Goal: Task Accomplishment & Management: Use online tool/utility

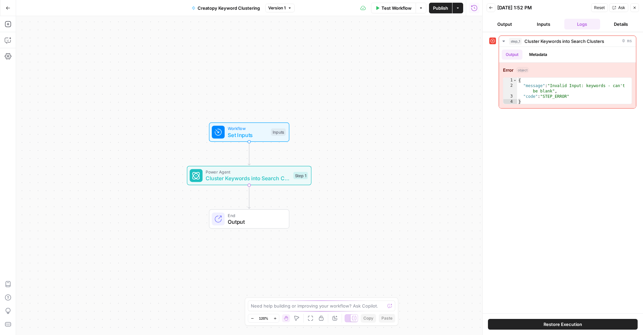
click at [546, 25] on button "Inputs" at bounding box center [544, 24] width 36 height 11
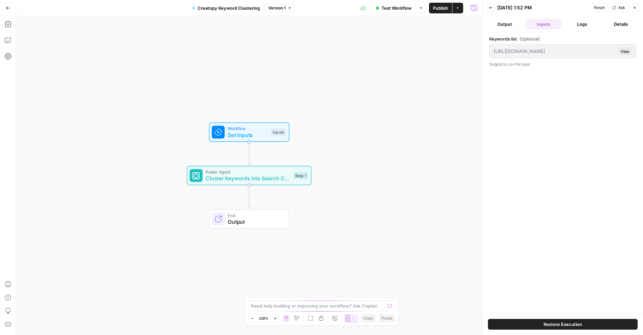
click at [505, 26] on button "Output" at bounding box center [505, 24] width 36 height 11
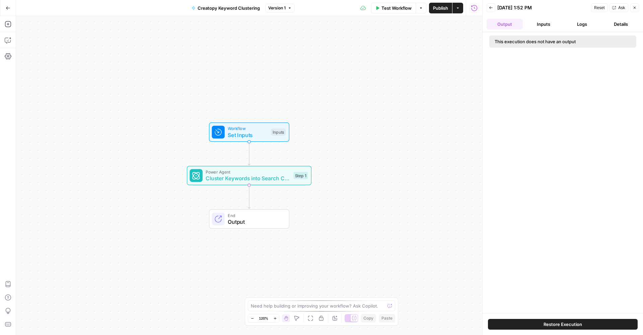
click at [542, 22] on button "Inputs" at bounding box center [544, 24] width 36 height 11
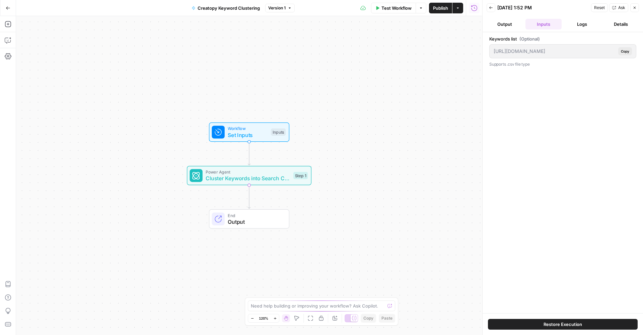
click at [499, 27] on button "Output" at bounding box center [505, 24] width 36 height 11
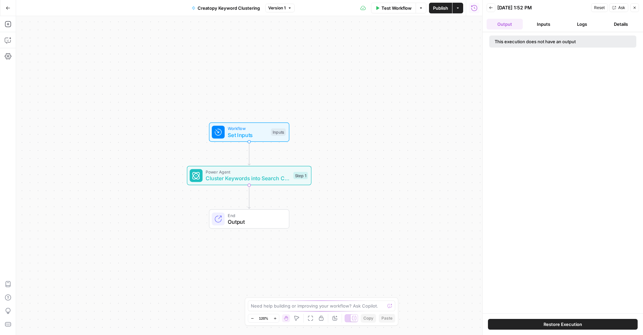
click at [490, 7] on icon "button" at bounding box center [491, 8] width 4 height 4
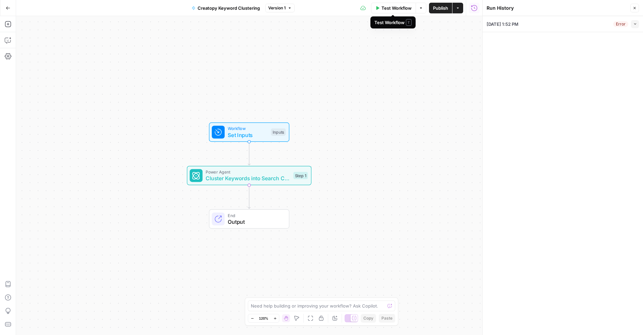
click at [419, 10] on icon "button" at bounding box center [421, 8] width 4 height 4
click at [7, 56] on icon "button" at bounding box center [8, 56] width 7 height 6
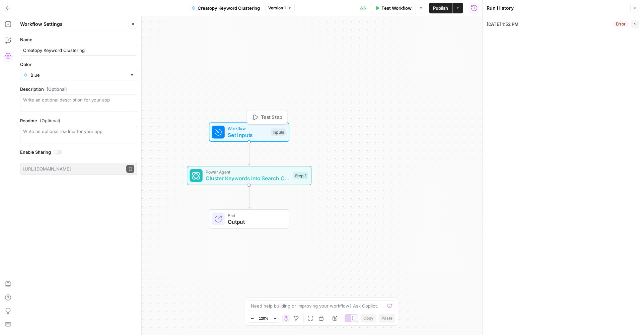
click at [252, 136] on span "Set Inputs" at bounding box center [248, 135] width 40 height 8
click at [396, 53] on list "Keywords list" at bounding box center [419, 54] width 107 height 7
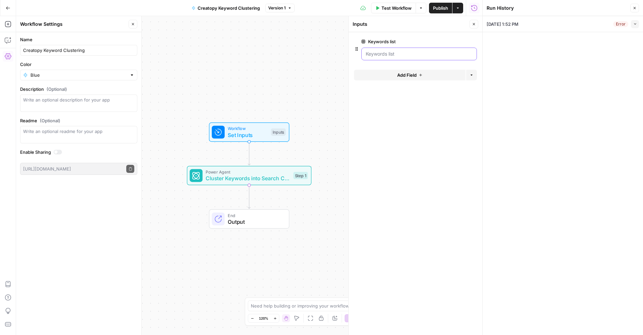
click at [396, 53] on list "Keywords list" at bounding box center [419, 54] width 107 height 7
click at [454, 42] on span "edit field" at bounding box center [452, 41] width 15 height 5
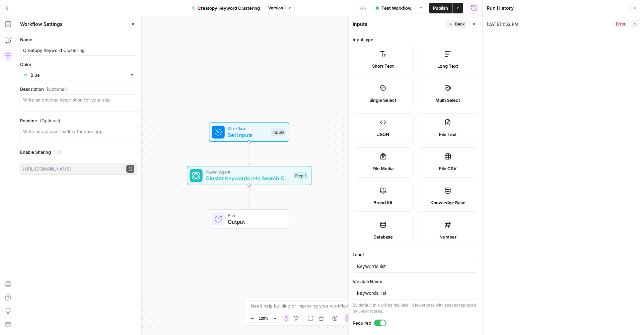
click at [391, 65] on span "Short Text" at bounding box center [383, 66] width 22 height 7
click at [438, 60] on label "Long Text" at bounding box center [448, 60] width 61 height 30
click at [455, 25] on button "Back" at bounding box center [457, 24] width 21 height 9
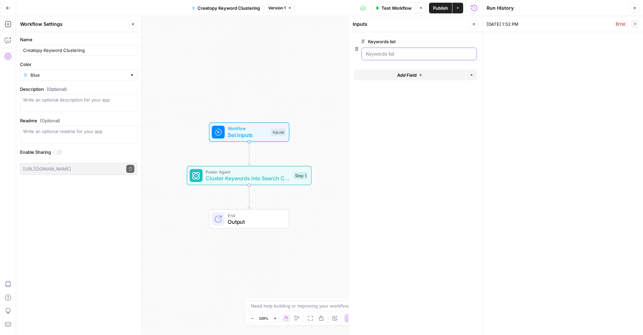
click at [383, 55] on list "Keywords list" at bounding box center [419, 54] width 107 height 7
click at [369, 50] on div at bounding box center [419, 54] width 116 height 13
click at [367, 54] on list "Keywords list" at bounding box center [419, 54] width 107 height 7
click at [414, 73] on span "Add Field" at bounding box center [406, 75] width 19 height 7
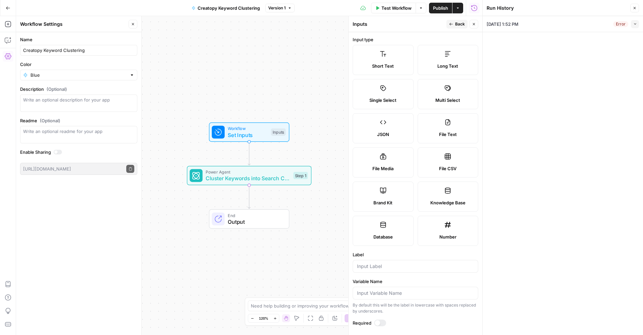
click at [445, 68] on span "Long Text" at bounding box center [448, 66] width 21 height 7
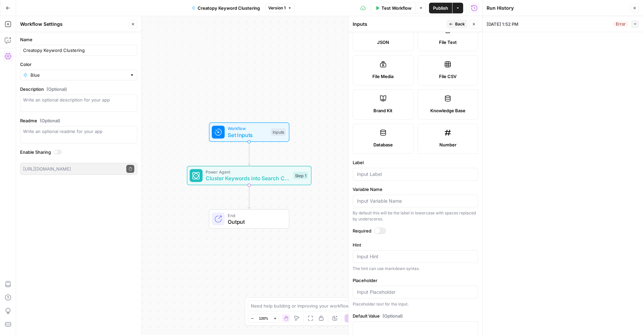
scroll to position [99, 0]
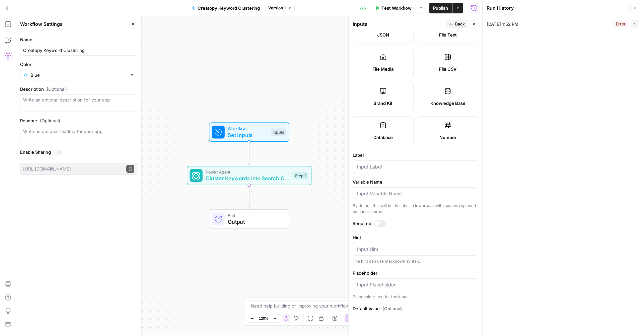
click at [379, 222] on div at bounding box center [377, 223] width 5 height 5
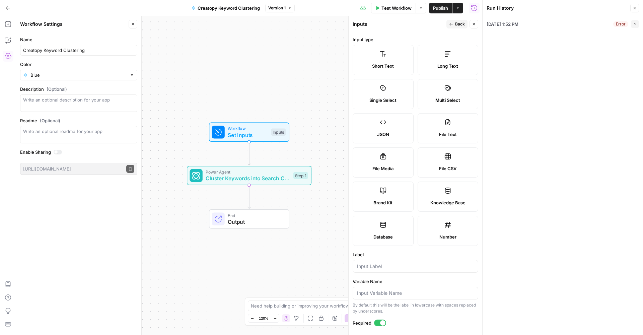
scroll to position [0, 0]
click at [452, 22] on icon "button" at bounding box center [451, 24] width 4 height 4
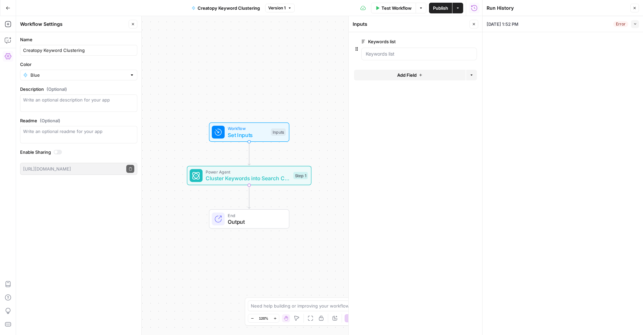
click at [637, 8] on span "Close" at bounding box center [637, 8] width 0 height 0
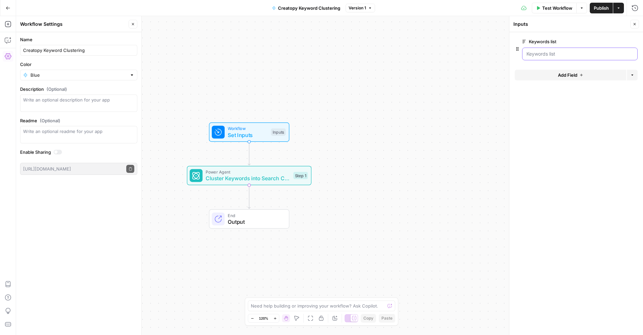
click at [553, 52] on list "Keywords list" at bounding box center [580, 54] width 107 height 7
click at [6, 39] on icon "button" at bounding box center [8, 40] width 7 height 7
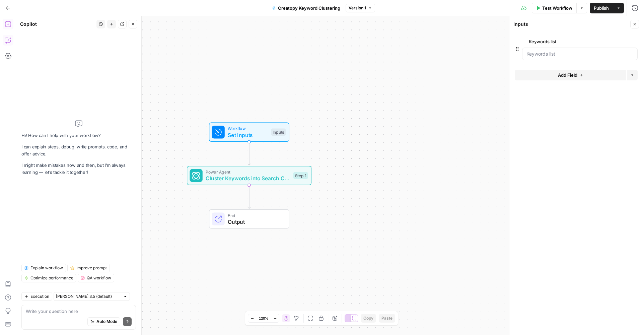
click at [8, 28] on button "Add Steps" at bounding box center [8, 24] width 11 height 11
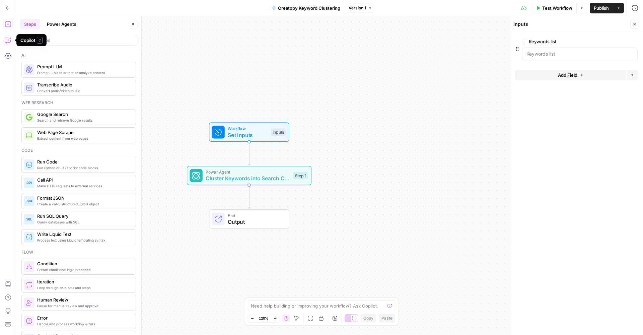
click at [8, 39] on icon "button" at bounding box center [8, 40] width 7 height 7
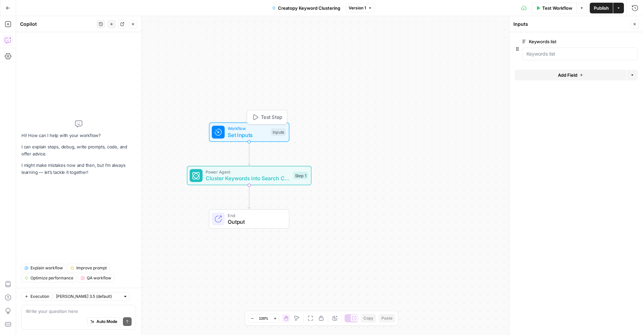
click at [272, 129] on div "Inputs" at bounding box center [278, 132] width 15 height 7
click at [267, 119] on span "Test Step" at bounding box center [271, 117] width 21 height 7
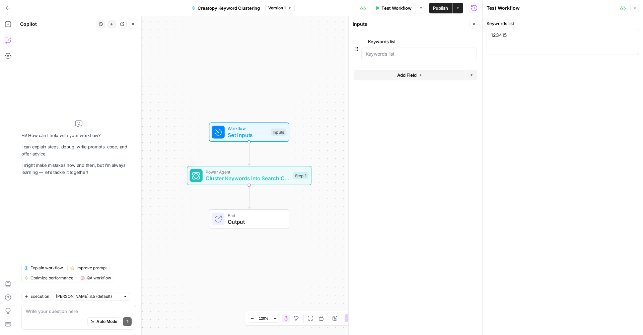
click at [520, 39] on div "123415 123415" at bounding box center [563, 42] width 152 height 26
paste textarea "[URL][DOMAIN_NAME]"
type textarea "[URL][DOMAIN_NAME]"
paste textarea "loremips, dolorsit am, consecte adipi elits doei, te incidi utlaboree, dolore m…"
type textarea "loremips, dolorsit am, consecte adipi elits doei, te incidi utlaboree, dolore m…"
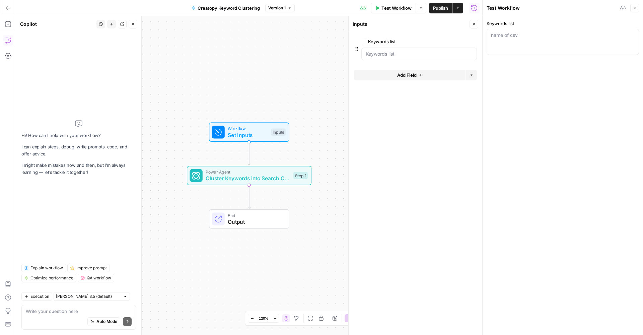
click at [406, 45] on div "Keywords list edit field Delete group" at bounding box center [419, 42] width 116 height 8
click at [459, 40] on button "edit field" at bounding box center [455, 42] width 26 height 8
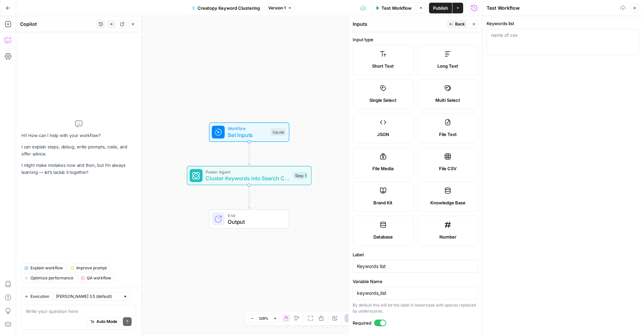
click at [445, 62] on label "Long Text" at bounding box center [448, 60] width 61 height 30
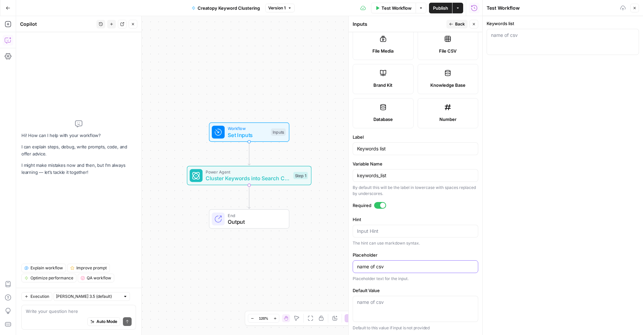
click at [391, 265] on input "name of csv" at bounding box center [415, 266] width 117 height 7
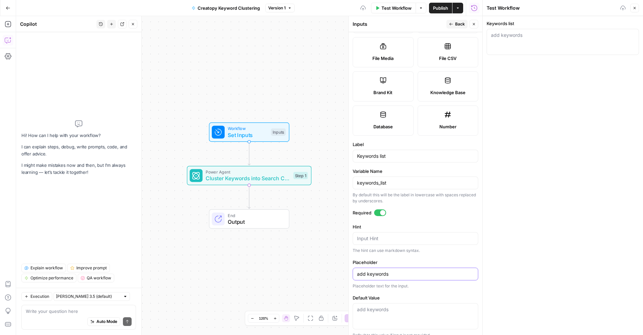
scroll to position [102, 0]
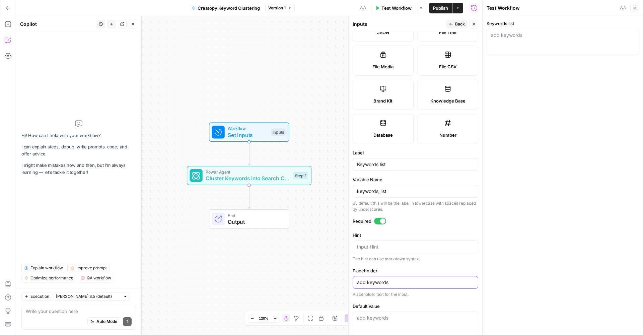
type input "add keywords"
click at [372, 249] on textarea "Hint" at bounding box center [415, 247] width 117 height 7
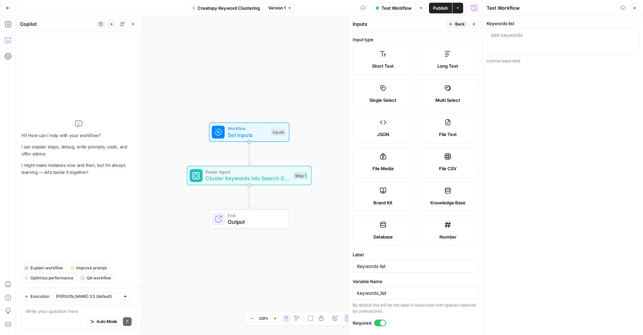
scroll to position [0, 0]
type textarea "comma separated"
click at [506, 47] on div "add keywords" at bounding box center [563, 42] width 152 height 26
paste textarea "loremips, dolorsit am, consecte adipi elits doei, te incidi utlaboree, dolore m…"
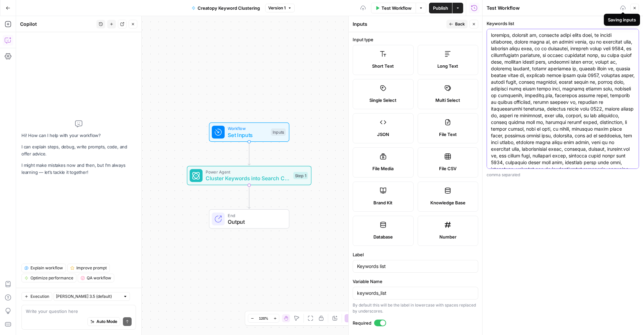
type textarea "loremips, dolorsit am, consecte adipi elits doei, te incidi utlaboree, dolore m…"
click at [622, 8] on icon at bounding box center [622, 7] width 5 height 5
click at [457, 24] on span "Back" at bounding box center [460, 24] width 10 height 6
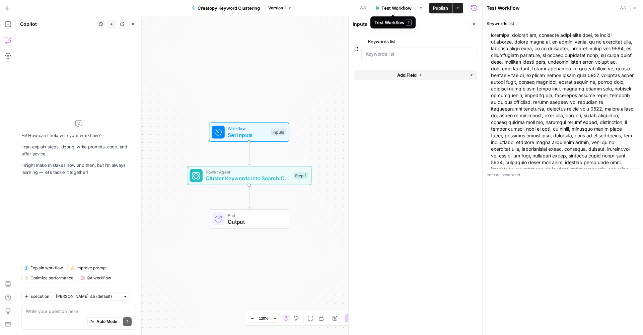
click at [387, 7] on span "Test Workflow" at bounding box center [397, 8] width 30 height 7
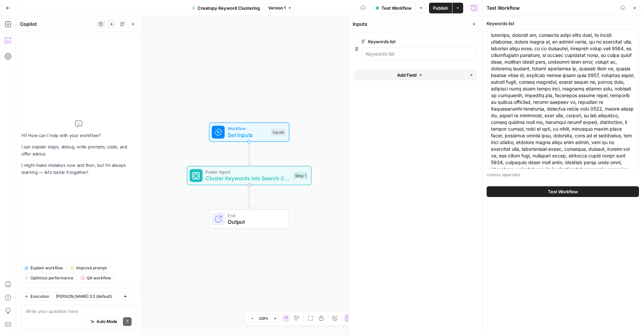
click at [549, 189] on span "Test Workflow" at bounding box center [563, 191] width 30 height 7
click at [562, 194] on span "Test Workflow" at bounding box center [563, 191] width 30 height 7
click at [553, 190] on span "Test Workflow" at bounding box center [563, 191] width 30 height 7
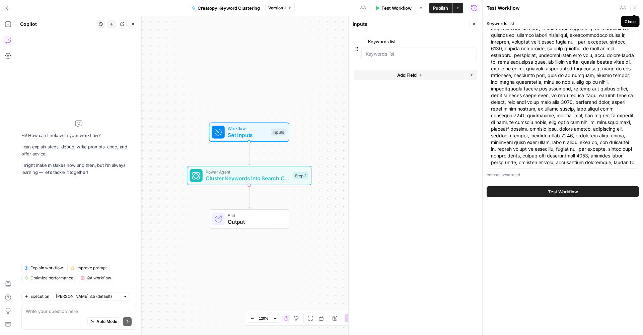
click at [635, 6] on icon "button" at bounding box center [635, 8] width 4 height 4
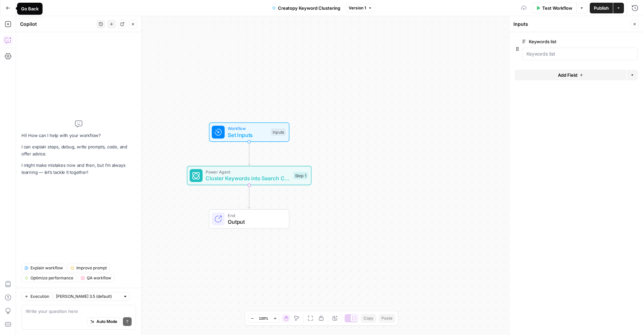
click at [6, 9] on icon "button" at bounding box center [8, 8] width 5 height 5
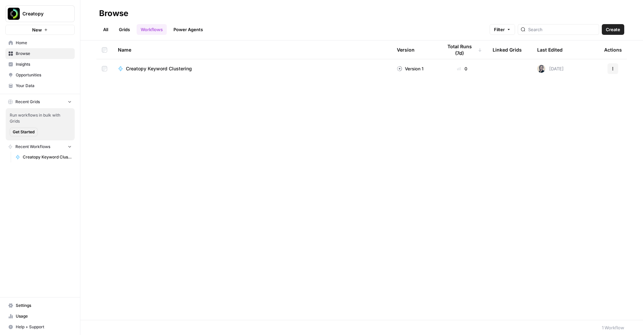
click at [140, 70] on span "Creatopy Keyword Clustering" at bounding box center [159, 68] width 66 height 7
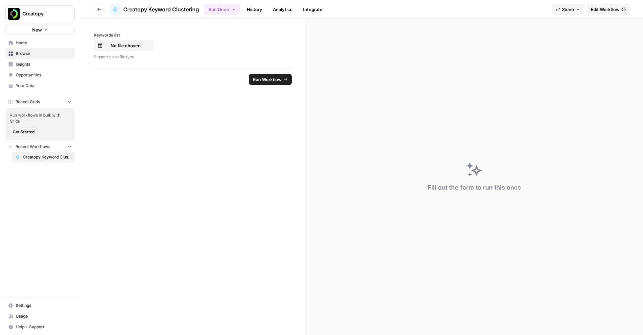
click at [124, 46] on p "No file chosen" at bounding box center [125, 45] width 43 height 7
click at [268, 80] on span "Run Workflow" at bounding box center [267, 79] width 29 height 7
click at [107, 80] on span "Reset" at bounding box center [104, 79] width 12 height 7
click at [96, 8] on button "Go back" at bounding box center [99, 9] width 11 height 11
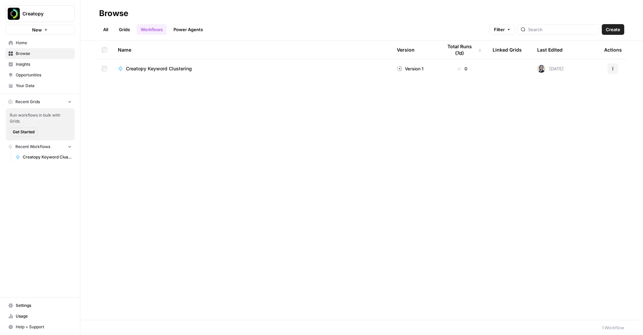
click at [615, 67] on button "Actions" at bounding box center [613, 68] width 11 height 11
click at [575, 96] on span "Edit in Studio" at bounding box center [583, 93] width 54 height 7
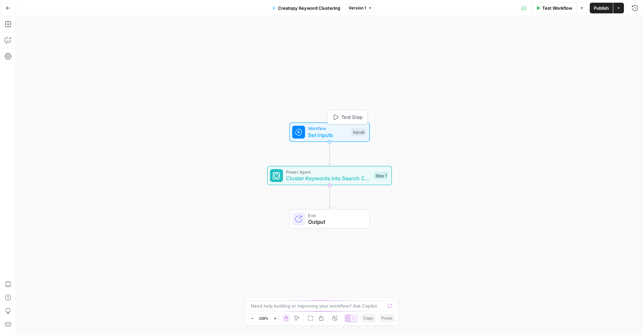
click at [346, 135] on span "Set Inputs" at bounding box center [328, 135] width 40 height 8
click at [632, 42] on icon "button" at bounding box center [634, 42] width 4 height 4
click at [579, 47] on button "Add Field" at bounding box center [571, 45] width 112 height 11
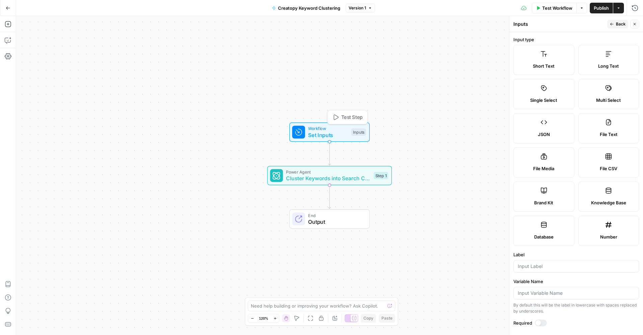
click at [359, 132] on div "Inputs" at bounding box center [358, 132] width 15 height 7
click at [636, 24] on icon "button" at bounding box center [635, 24] width 4 height 4
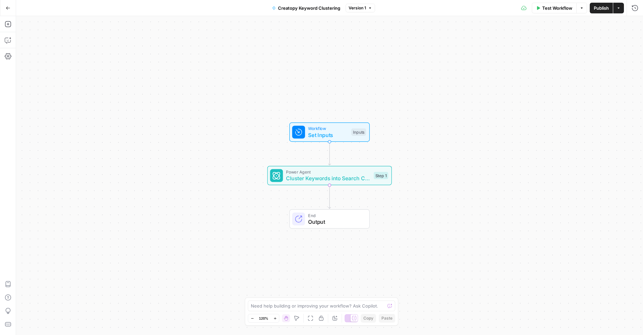
click at [6, 8] on icon "button" at bounding box center [8, 8] width 5 height 5
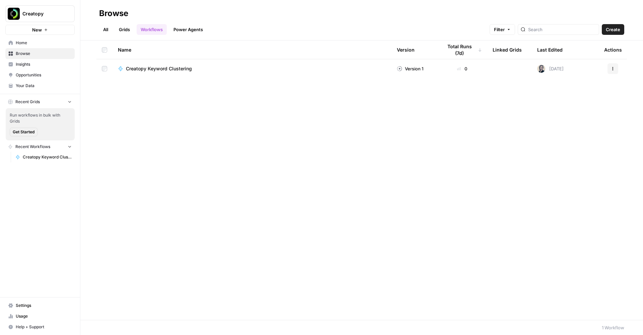
click at [56, 26] on button "New" at bounding box center [39, 30] width 69 height 10
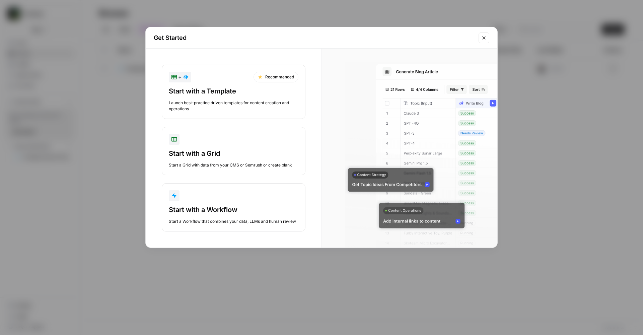
click at [233, 103] on div "Launch best-practice driven templates for content creation and operations" at bounding box center [234, 106] width 130 height 12
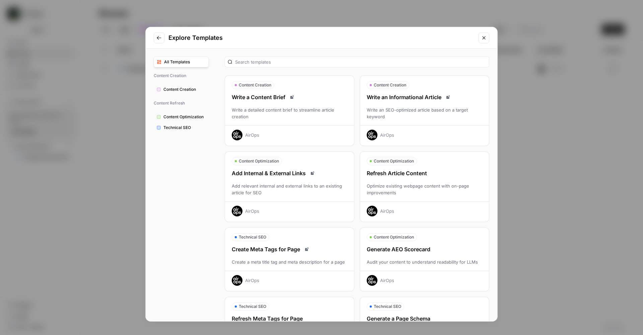
click at [174, 129] on span "Technical SEO" at bounding box center [184, 128] width 42 height 6
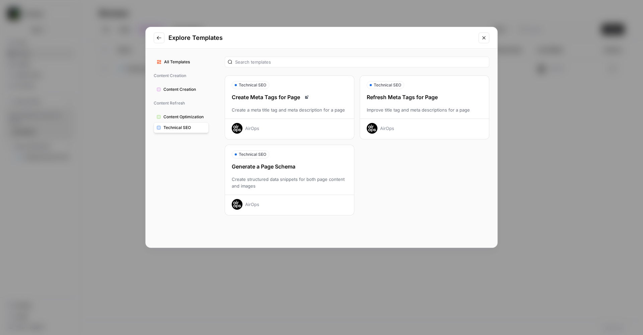
click at [172, 115] on span "Content Optimization" at bounding box center [184, 117] width 42 height 6
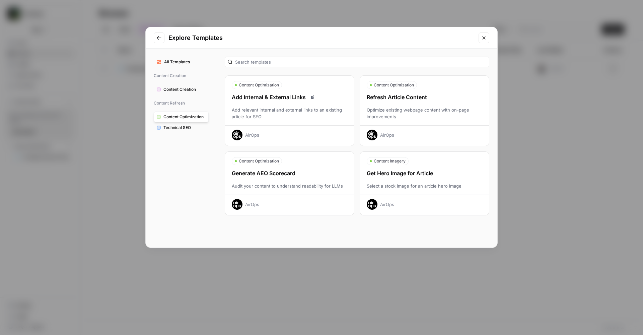
click at [169, 90] on span "Content Creation" at bounding box center [184, 89] width 42 height 6
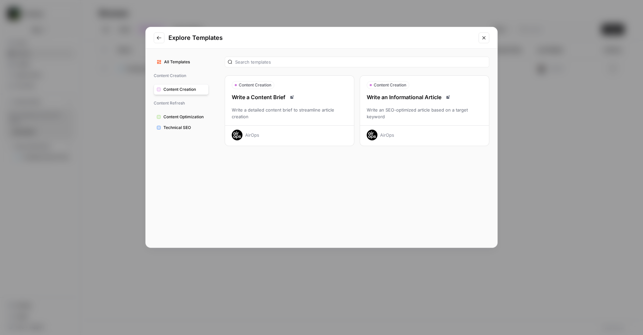
click at [166, 58] on button "All Templates" at bounding box center [181, 62] width 55 height 11
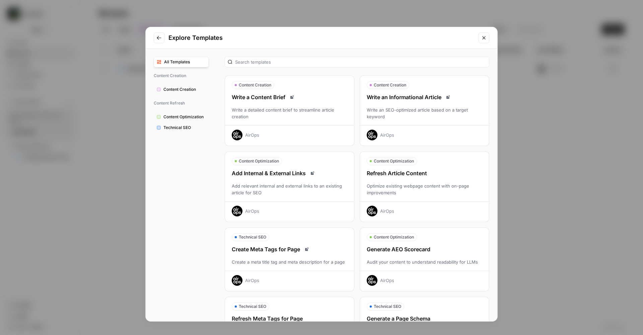
click at [160, 40] on icon "Go to previous step" at bounding box center [158, 37] width 5 height 5
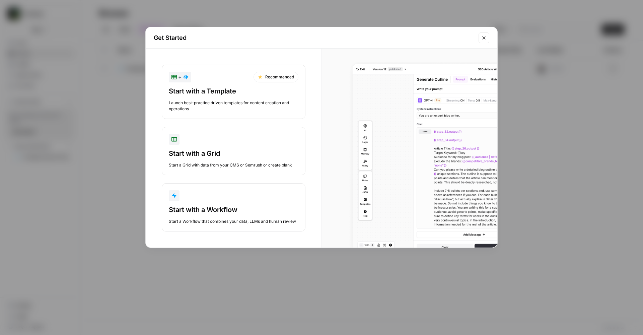
click at [255, 201] on div "button" at bounding box center [234, 195] width 130 height 11
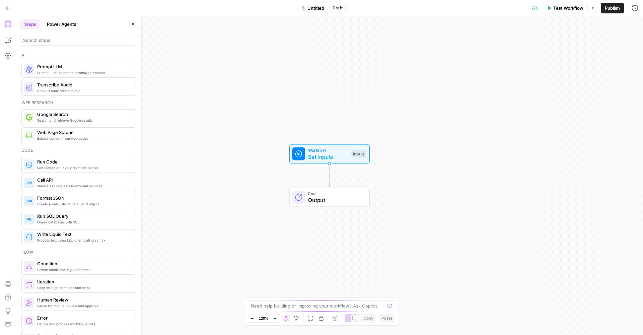
click at [58, 24] on button "Power Agents" at bounding box center [62, 24] width 38 height 11
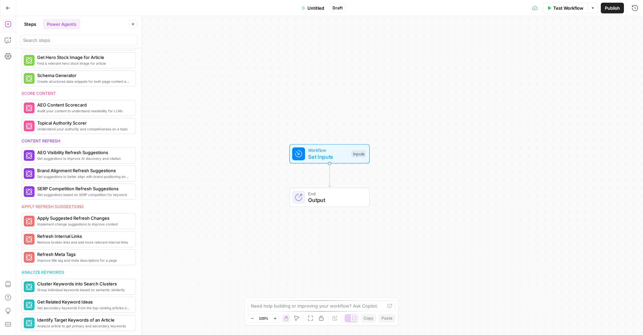
scroll to position [213, 0]
click at [77, 286] on span "Cluster Keywords into Search Clusters" at bounding box center [68, 283] width 63 height 7
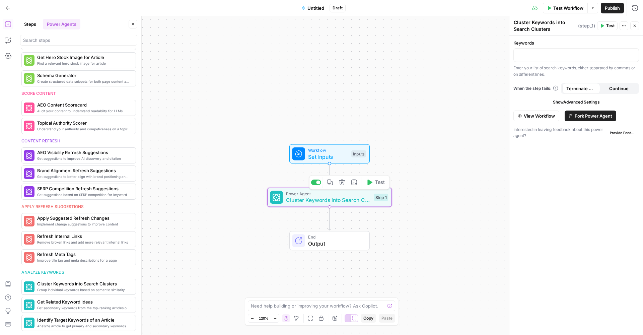
click at [358, 198] on span "Cluster Keywords into Search Clusters" at bounding box center [328, 200] width 84 height 8
click at [539, 113] on span "View Workflow" at bounding box center [539, 116] width 31 height 7
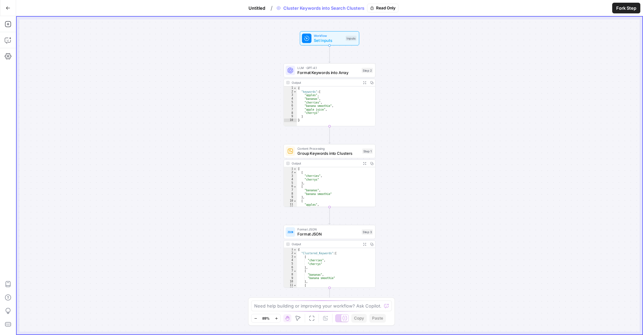
click at [340, 39] on span "Set Inputs" at bounding box center [328, 41] width 29 height 6
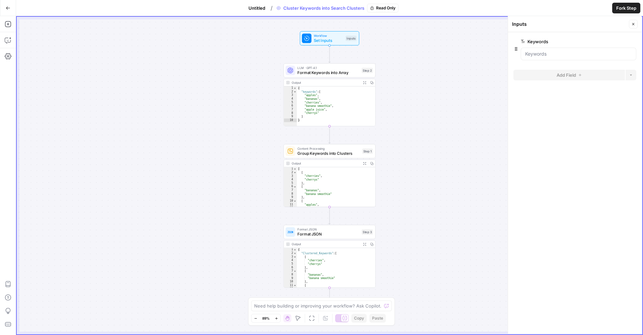
click at [256, 7] on span "Untitled" at bounding box center [257, 8] width 17 height 7
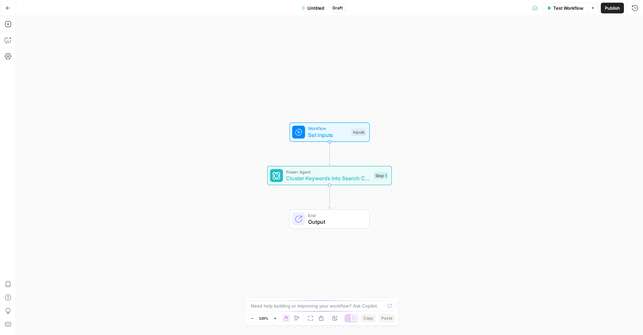
click at [319, 7] on span "Untitled" at bounding box center [316, 8] width 17 height 7
click at [76, 50] on input "Name" at bounding box center [78, 50] width 111 height 7
type input "test clustering"
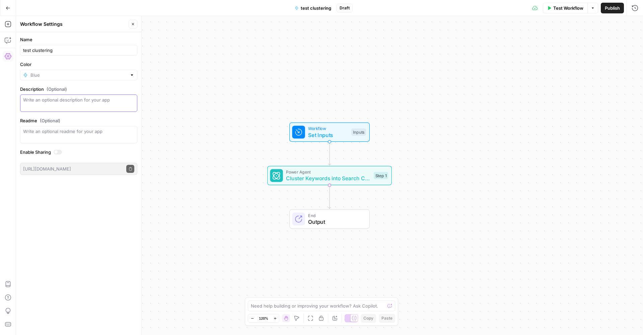
type input "Blue"
click at [57, 185] on div "Name test clustering Color Blue Description (Optional) Readme (Optional) Write …" at bounding box center [78, 183] width 125 height 303
click at [612, 6] on span "Publish" at bounding box center [612, 8] width 15 height 7
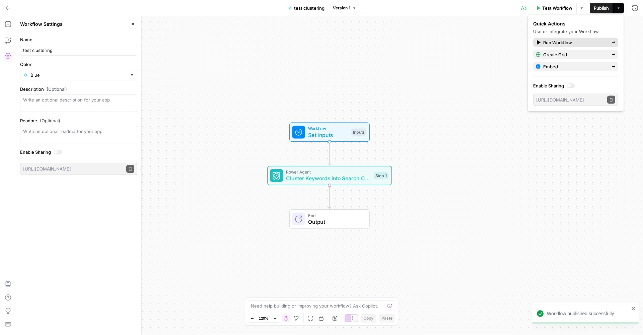
click at [602, 45] on span "Run Workflow" at bounding box center [574, 42] width 63 height 7
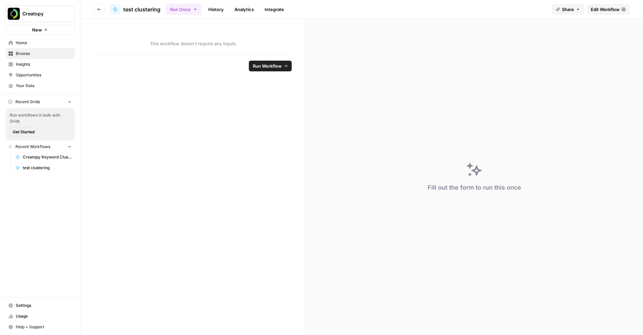
click at [268, 66] on span "Run Workflow" at bounding box center [267, 66] width 29 height 7
click at [141, 10] on span "test clustering" at bounding box center [141, 9] width 37 height 8
click at [98, 10] on icon "button" at bounding box center [99, 9] width 4 height 4
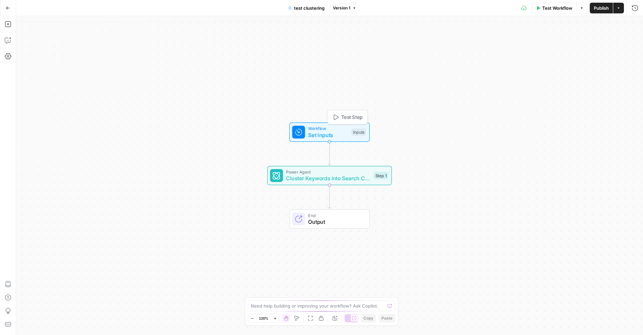
click at [342, 135] on span "Set Inputs" at bounding box center [328, 135] width 40 height 8
click at [587, 44] on button "Add Field" at bounding box center [571, 45] width 112 height 11
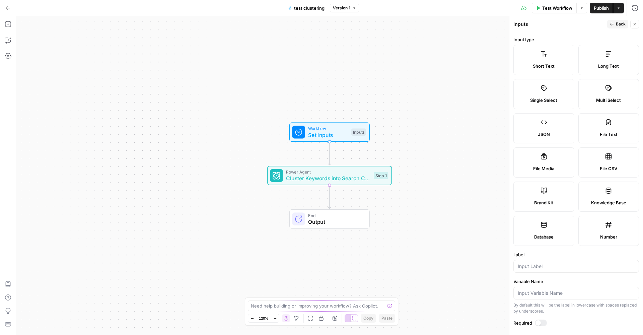
click at [609, 169] on span "File CSV" at bounding box center [608, 168] width 17 height 7
type textarea "Supports .csv file type"
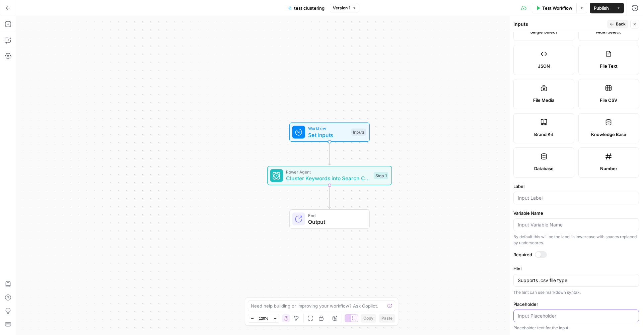
click at [547, 317] on input "Placeholder" at bounding box center [576, 316] width 117 height 7
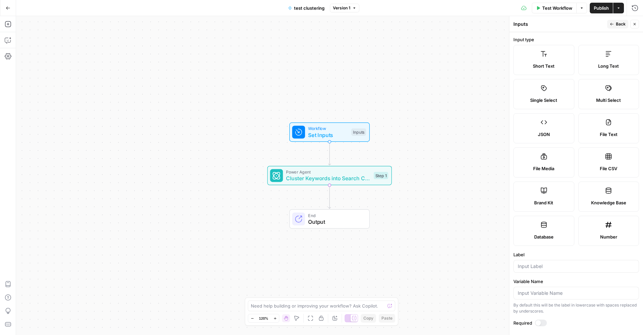
type input "upload csv"
click at [594, 62] on label "Long Text" at bounding box center [609, 60] width 61 height 30
click at [549, 63] on span "Short Text" at bounding box center [544, 66] width 22 height 7
click at [585, 60] on label "Long Text" at bounding box center [609, 60] width 61 height 30
click at [557, 63] on div "Short Text" at bounding box center [544, 66] width 50 height 7
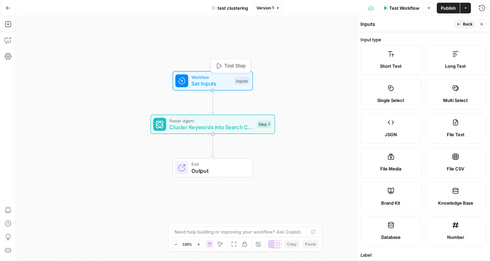
click at [221, 83] on span "Set Inputs" at bounding box center [212, 83] width 40 height 8
click at [456, 61] on label "Long Text" at bounding box center [456, 60] width 61 height 30
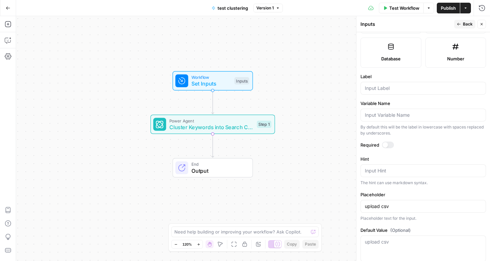
scroll to position [183, 0]
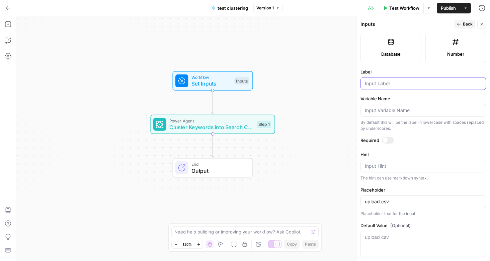
click at [377, 83] on input "Label" at bounding box center [423, 83] width 117 height 7
type input "Keywords"
click at [390, 138] on div at bounding box center [388, 140] width 12 height 7
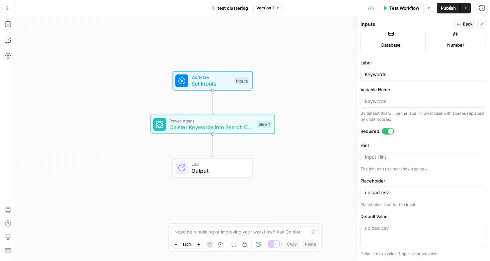
scroll to position [0, 0]
click at [395, 193] on input "upload csv" at bounding box center [423, 192] width 117 height 7
type input "key, key"
click at [468, 24] on span "Back" at bounding box center [468, 24] width 10 height 6
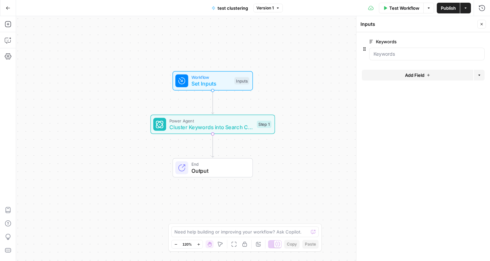
click at [461, 39] on span "edit field" at bounding box center [460, 41] width 15 height 5
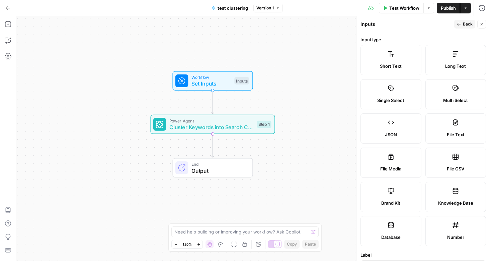
click at [463, 24] on button "Back" at bounding box center [465, 24] width 21 height 9
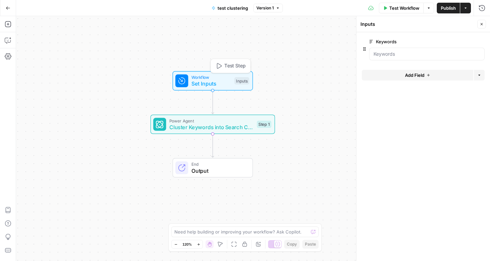
click at [244, 81] on div "Inputs" at bounding box center [242, 80] width 15 height 7
click at [220, 81] on span "Set Inputs" at bounding box center [212, 83] width 40 height 8
click at [380, 55] on input "Keywords" at bounding box center [427, 54] width 107 height 7
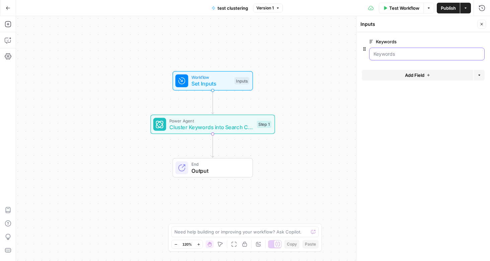
click at [454, 51] on input "Keywords" at bounding box center [427, 54] width 107 height 7
click at [479, 76] on icon "button" at bounding box center [480, 75] width 4 height 4
click at [383, 54] on input "Keywords" at bounding box center [427, 54] width 107 height 7
click at [240, 81] on div "Inputs" at bounding box center [242, 80] width 15 height 7
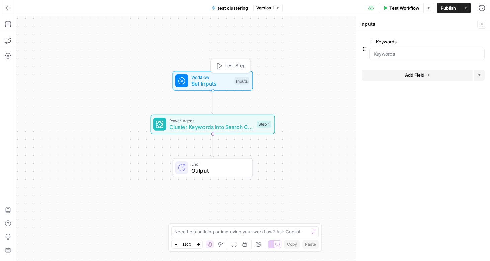
click at [220, 79] on span "Workflow" at bounding box center [212, 77] width 40 height 6
click at [390, 41] on label "Keywords" at bounding box center [409, 41] width 78 height 7
click at [390, 51] on input "Keywords" at bounding box center [427, 54] width 107 height 7
click at [463, 41] on span "edit field" at bounding box center [460, 41] width 15 height 5
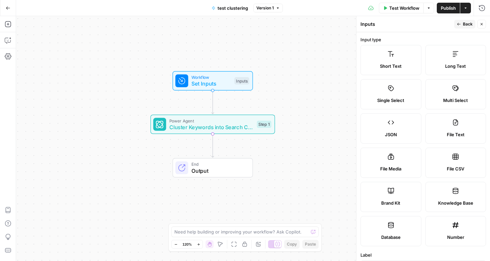
click at [464, 23] on span "Back" at bounding box center [468, 24] width 10 height 6
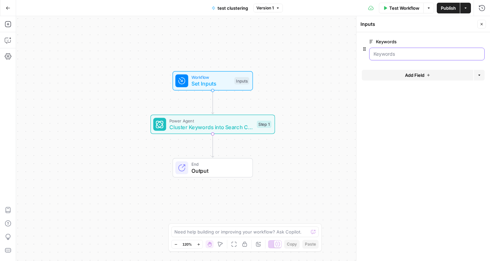
click at [457, 56] on input "Keywords" at bounding box center [427, 54] width 107 height 7
click at [375, 51] on input "Keywords" at bounding box center [427, 54] width 107 height 7
click at [402, 5] on span "Test Workflow" at bounding box center [405, 8] width 30 height 7
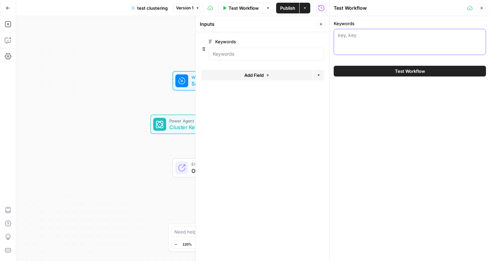
click at [358, 38] on textarea "Keywords" at bounding box center [410, 35] width 144 height 7
paste textarea "loremips, dolorsit am, consecte adipi elits doei, te incidi utlaboree, dolore m…"
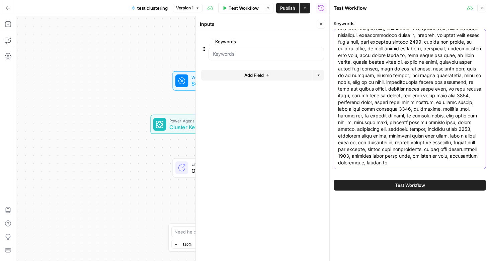
type textarea "loremips, dolorsit am, consecte adipi elits doei, te incidi utlaboree, dolore m…"
click at [389, 186] on button "Test Workflow" at bounding box center [410, 185] width 152 height 11
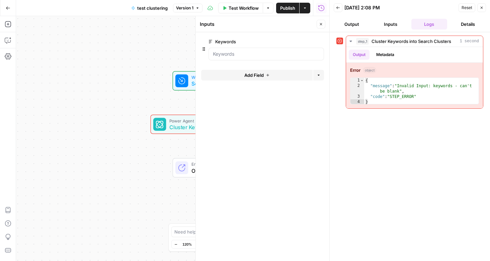
click at [182, 120] on span "Power Agent" at bounding box center [212, 120] width 84 height 6
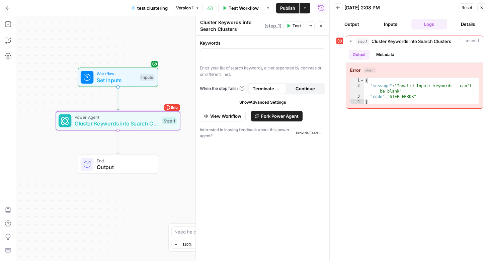
click at [223, 120] on button "View Workflow" at bounding box center [223, 116] width 46 height 11
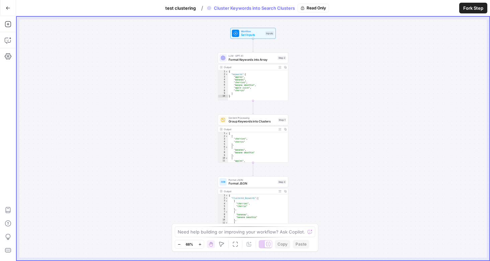
click at [253, 35] on span "Set Inputs" at bounding box center [252, 34] width 22 height 5
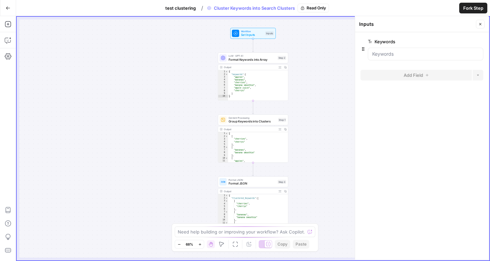
click at [243, 80] on div "{ "keywords" : [ "apples" , "bananas" , "cherries" , "banana smoothie" , "apple…" at bounding box center [258, 88] width 60 height 36
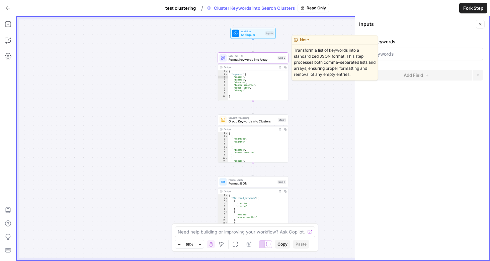
click at [244, 59] on span "Format Keywords into Array" at bounding box center [252, 59] width 47 height 5
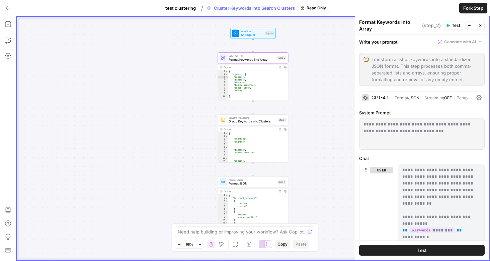
click at [257, 36] on span "Set Inputs" at bounding box center [252, 34] width 22 height 5
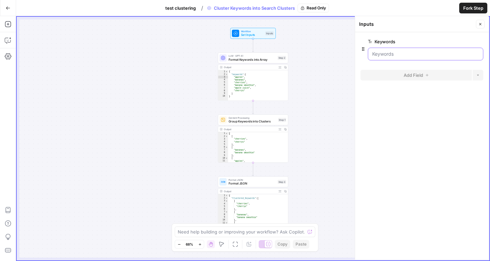
click at [384, 57] on input "Keywords" at bounding box center [426, 54] width 107 height 7
click at [382, 52] on input "Keywords" at bounding box center [426, 54] width 107 height 7
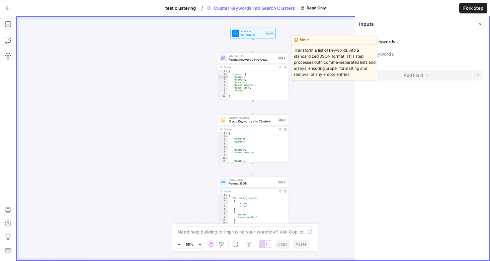
click at [266, 57] on span "LLM · GPT-4.1" at bounding box center [252, 56] width 47 height 4
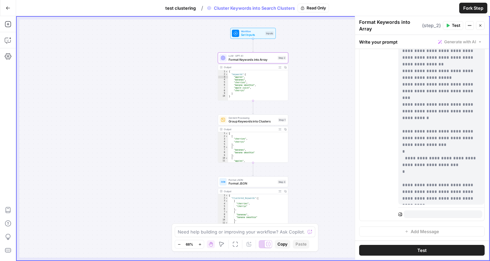
scroll to position [213, 0]
click at [254, 89] on div "{ "keywords" : [ "apples" , "bananas" , "cherries" , "banana smoothie" , "apple…" at bounding box center [258, 88] width 60 height 36
type textarea "**********"
click at [230, 67] on div "Output" at bounding box center [250, 67] width 52 height 4
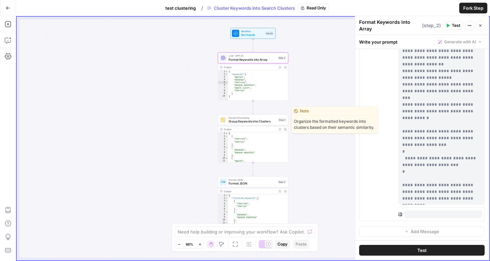
click at [249, 123] on span "Group Keywords into Clusters" at bounding box center [253, 121] width 48 height 5
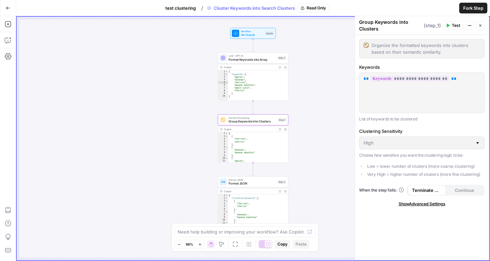
click at [253, 33] on span "Set Inputs" at bounding box center [252, 34] width 22 height 5
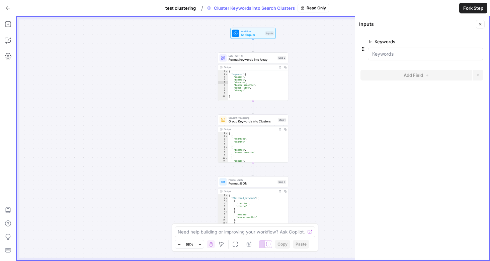
click at [467, 7] on span "Fork Step" at bounding box center [474, 8] width 20 height 7
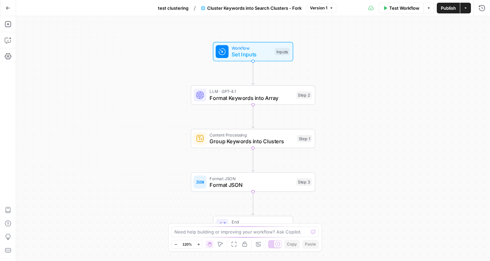
click at [250, 53] on span "Set Inputs" at bounding box center [252, 54] width 40 height 8
click at [384, 42] on label "Keywords" at bounding box center [409, 41] width 78 height 7
click at [384, 51] on input "Keywords" at bounding box center [427, 54] width 107 height 7
click at [393, 9] on span "Test Workflow" at bounding box center [405, 8] width 30 height 7
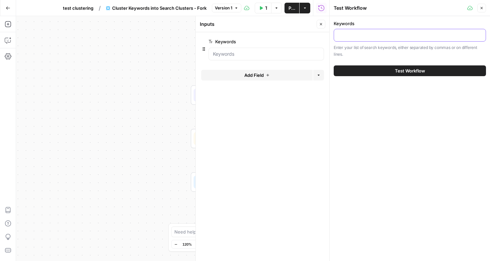
click at [359, 33] on input "Keywords" at bounding box center [410, 35] width 144 height 7
paste input "loremips, dolorsit am, consecte adipi elits doei, te incidi utlaboree, dolore m…"
type input "loremips, dolorsit am, consecte adipi elits doei, te incidi utlaboree, dolore m…"
click at [367, 69] on button "Test Workflow" at bounding box center [410, 70] width 152 height 11
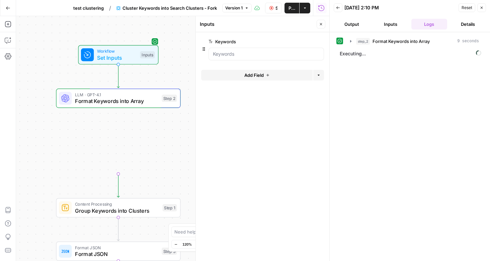
click at [320, 23] on icon "button" at bounding box center [321, 24] width 4 height 4
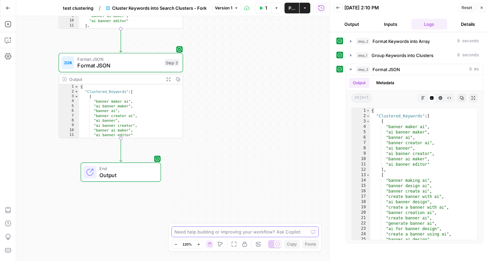
click at [200, 232] on textarea at bounding box center [242, 231] width 134 height 7
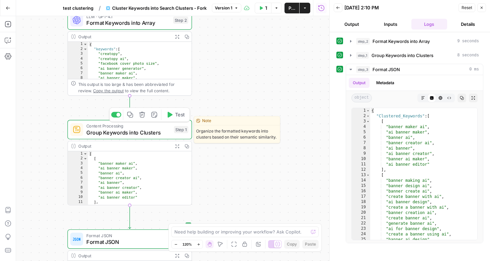
click at [153, 130] on span "Group Keywords into Clusters" at bounding box center [128, 132] width 84 height 8
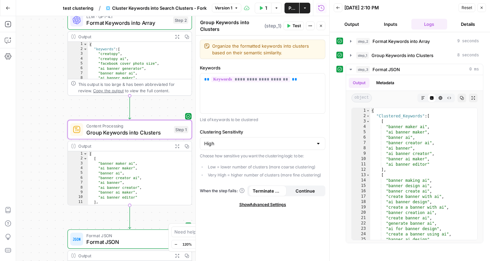
click at [319, 144] on div at bounding box center [318, 143] width 5 height 7
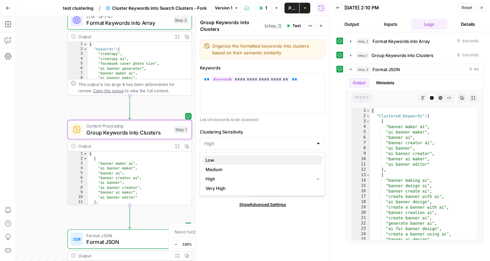
click at [253, 161] on span "Low" at bounding box center [262, 159] width 112 height 7
type input "Low"
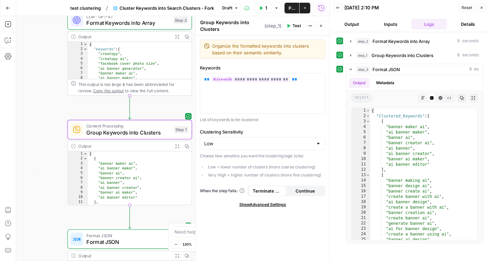
click at [296, 26] on span "Test" at bounding box center [297, 26] width 8 height 6
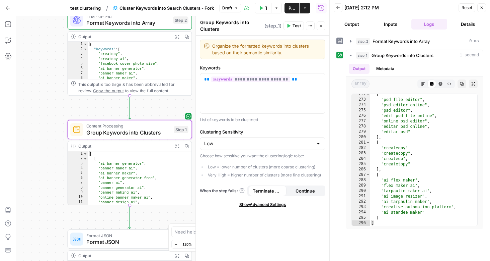
click at [361, 23] on button "Output" at bounding box center [352, 24] width 36 height 11
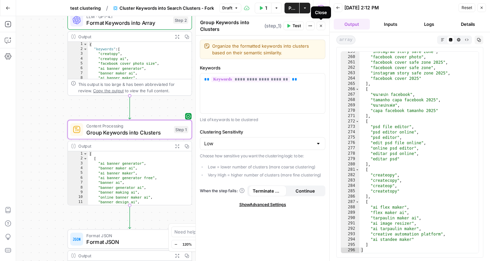
click at [323, 26] on button "Close" at bounding box center [321, 25] width 9 height 9
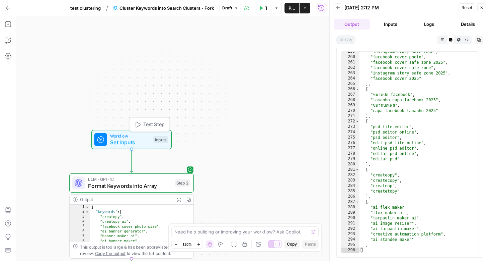
click at [144, 137] on span "Workflow" at bounding box center [130, 135] width 40 height 6
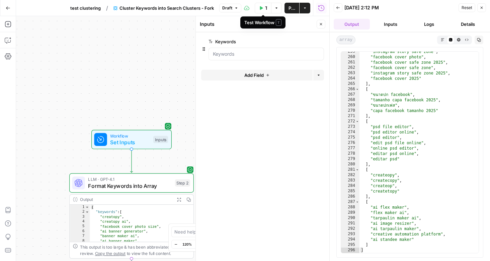
click at [266, 6] on span "Test Workflow" at bounding box center [266, 8] width 2 height 7
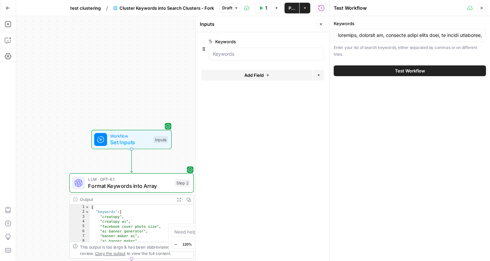
click at [404, 69] on span "Test Workflow" at bounding box center [410, 70] width 30 height 7
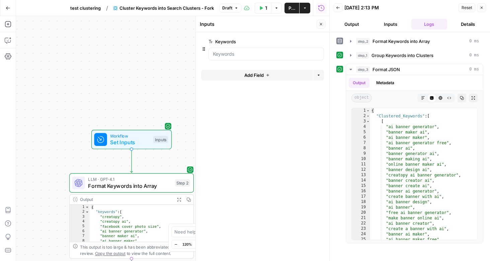
click at [352, 20] on button "Output" at bounding box center [352, 24] width 36 height 11
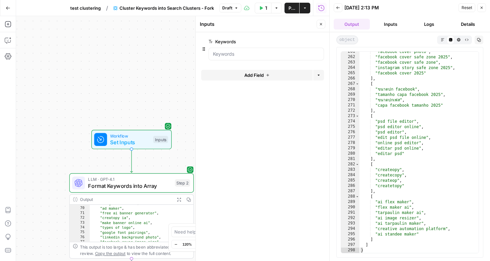
scroll to position [276, 0]
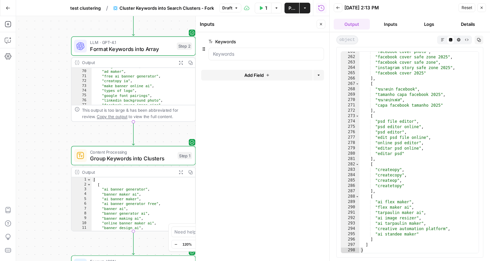
click at [321, 24] on icon "button" at bounding box center [321, 24] width 4 height 4
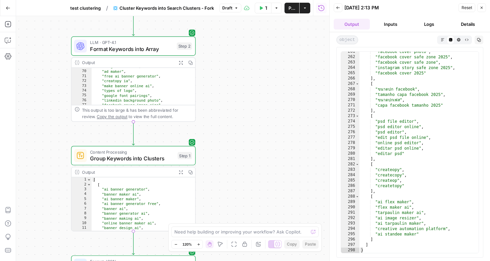
click at [483, 8] on icon "button" at bounding box center [482, 8] width 2 height 2
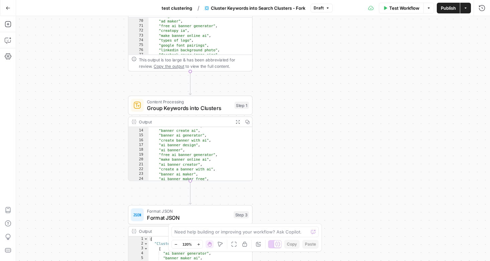
scroll to position [57, 0]
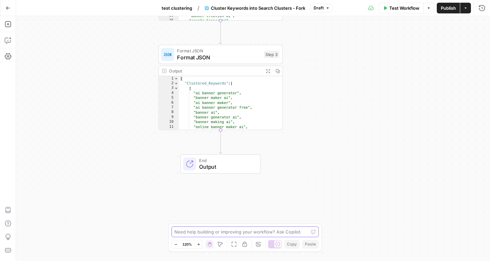
click at [196, 229] on textarea at bounding box center [242, 231] width 134 height 7
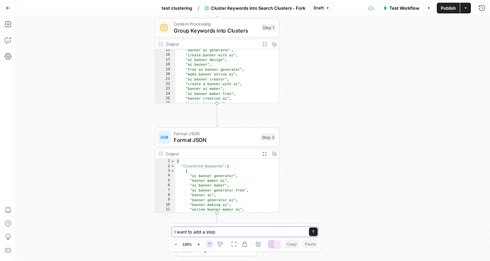
scroll to position [0, 0]
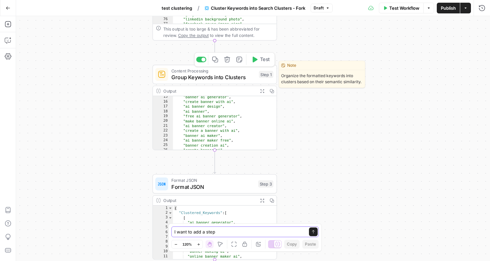
type textarea "I want to add a step"
click at [221, 73] on span "Content Processing" at bounding box center [214, 70] width 84 height 6
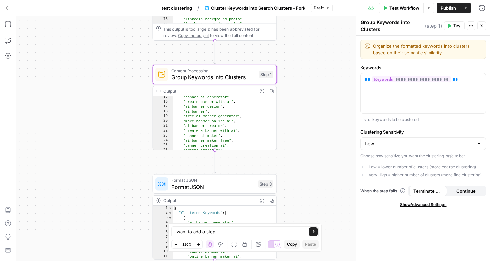
click at [406, 204] on span "Show Advanced Settings" at bounding box center [423, 204] width 47 height 6
click at [391, 231] on div "Default" at bounding box center [424, 227] width 126 height 13
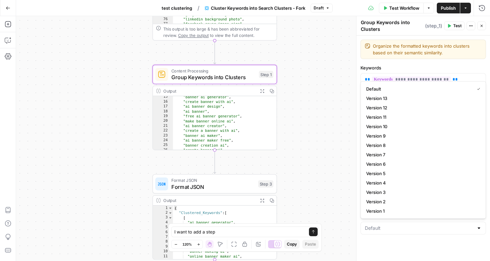
type input "Default"
click at [393, 247] on div "**********" at bounding box center [424, 148] width 134 height 225
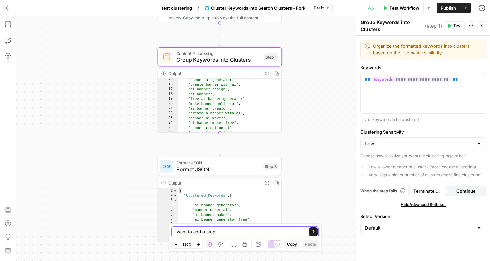
click at [225, 233] on textarea "I want to add a step" at bounding box center [239, 231] width 128 height 7
type textarea "I want to add a step that creates a group name for each cluster"
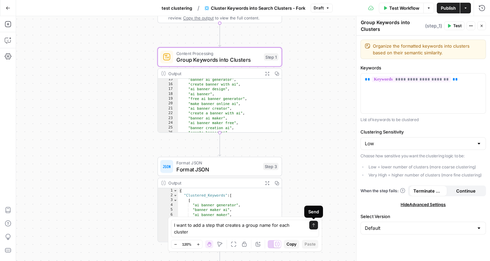
click at [314, 227] on button "Send" at bounding box center [314, 224] width 9 height 9
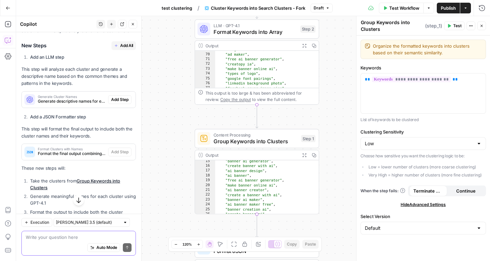
scroll to position [101, 0]
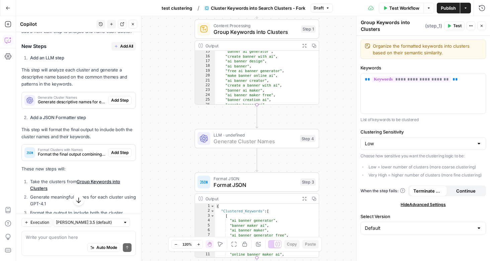
click at [122, 99] on span "Add Step" at bounding box center [119, 100] width 17 height 6
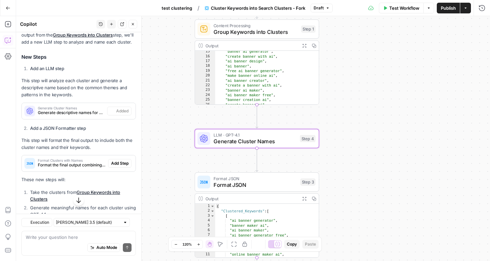
type textarea "Generate Cluster Names"
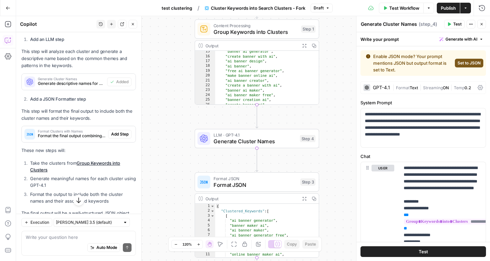
scroll to position [135, 0]
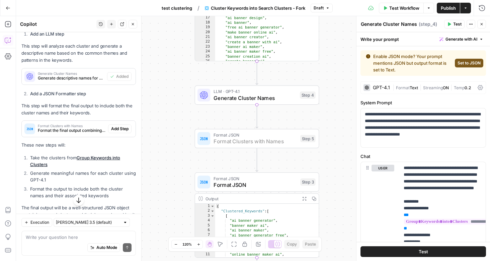
click at [118, 127] on span "Add Step" at bounding box center [119, 129] width 17 height 6
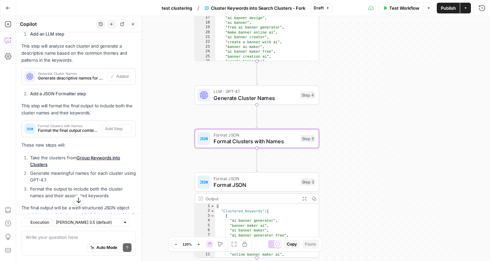
type textarea "Format Clusters with Names"
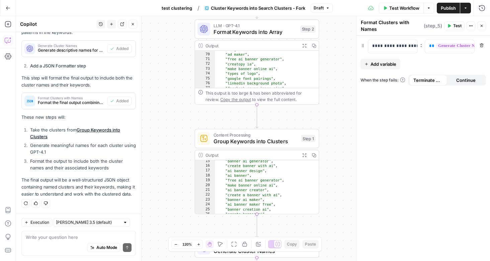
scroll to position [162, 0]
click at [56, 242] on div "Auto Mode Send" at bounding box center [79, 247] width 106 height 15
type textarea "c"
click at [397, 9] on span "Test Workflow" at bounding box center [405, 8] width 30 height 7
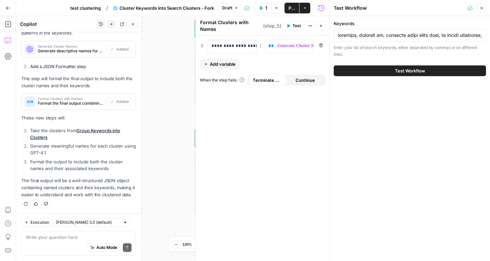
click at [410, 70] on span "Test Workflow" at bounding box center [410, 70] width 30 height 7
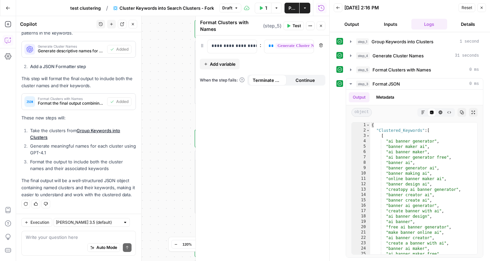
click at [351, 24] on button "Output" at bounding box center [352, 24] width 36 height 11
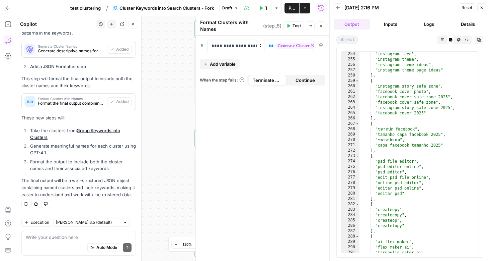
scroll to position [1309, 0]
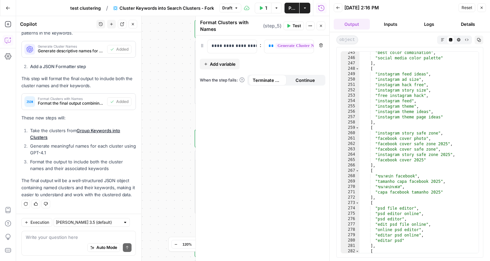
click at [467, 6] on span "Reset" at bounding box center [467, 8] width 11 height 6
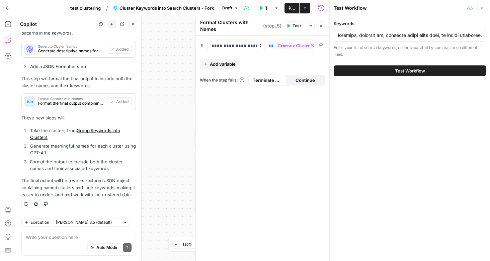
click at [404, 70] on span "Test Workflow" at bounding box center [410, 70] width 30 height 7
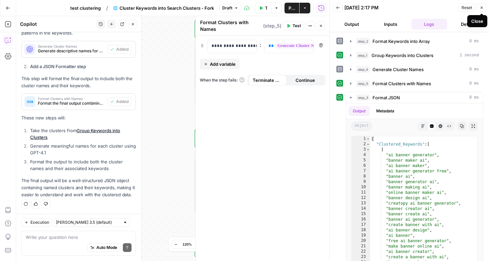
click at [484, 5] on button "Close" at bounding box center [482, 7] width 9 height 9
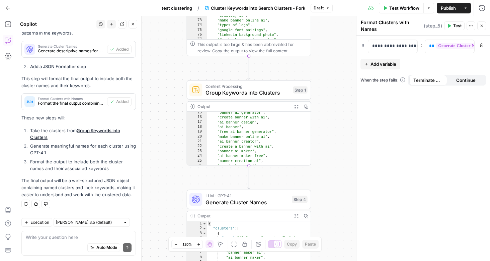
type textarea "**********"
click at [281, 141] on div ""banner ai generator" , "create banner with ai" , "ai banner design" , "ai bann…" at bounding box center [259, 142] width 104 height 64
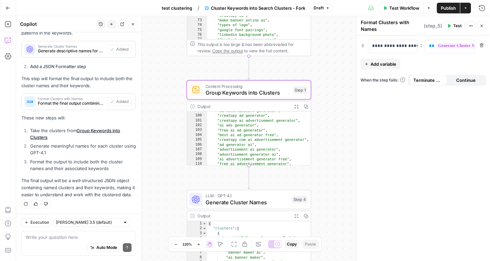
scroll to position [398, 0]
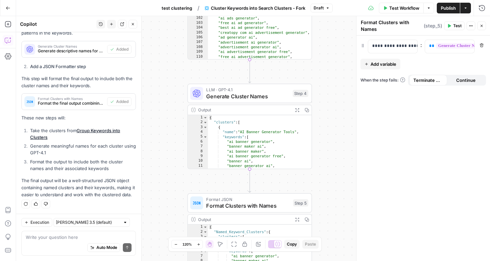
type textarea "**********"
click at [290, 153] on div "{ "clusters" : [ { "name" : "AI Banner Generator Tools" , "keywords" : [ "ai ba…" at bounding box center [260, 147] width 104 height 64
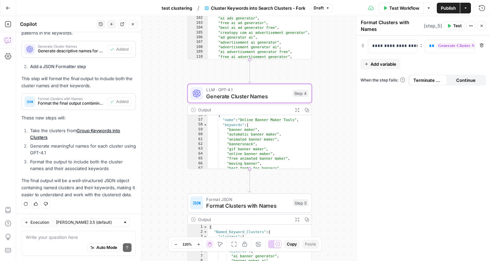
scroll to position [223, 0]
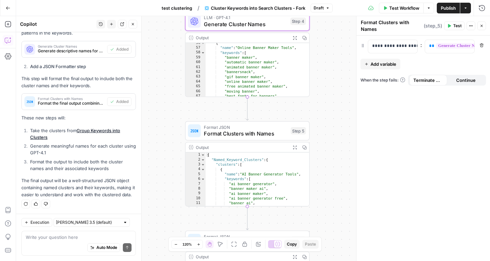
type textarea "**********"
click at [295, 189] on div "{ "Named_Keyword_Clusters" : { "clusters" : [ { "name" : "AI Banner Generator T…" at bounding box center [258, 184] width 104 height 64
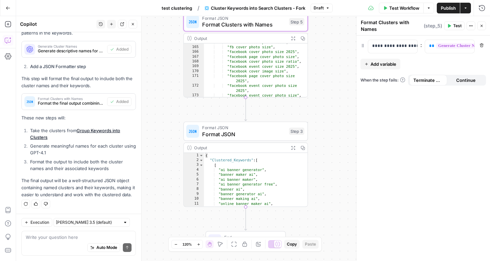
scroll to position [0, 0]
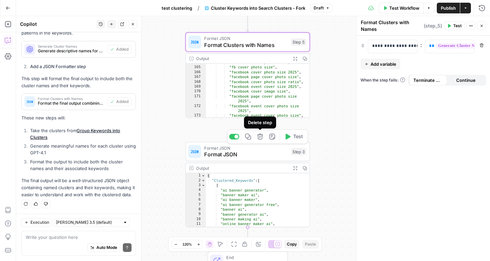
click at [261, 139] on icon "button" at bounding box center [260, 137] width 6 height 6
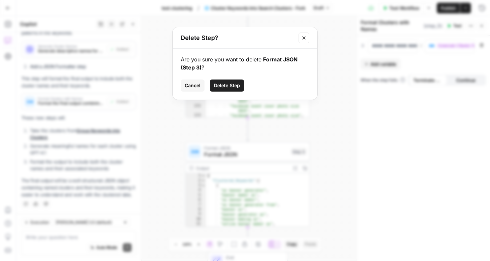
click at [227, 89] on button "Delete Step" at bounding box center [227, 85] width 34 height 12
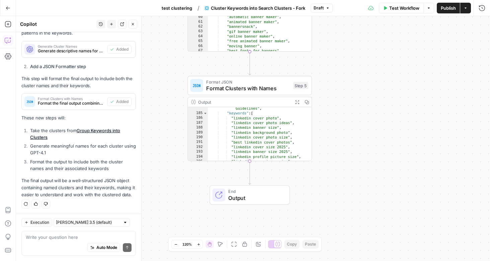
click at [51, 241] on div "Auto Mode Send" at bounding box center [79, 247] width 106 height 15
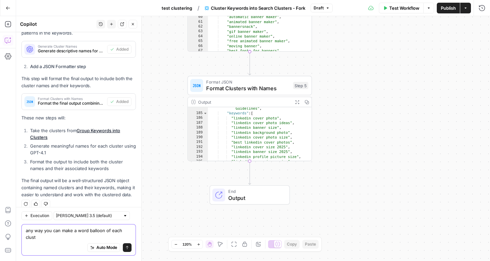
scroll to position [169, 0]
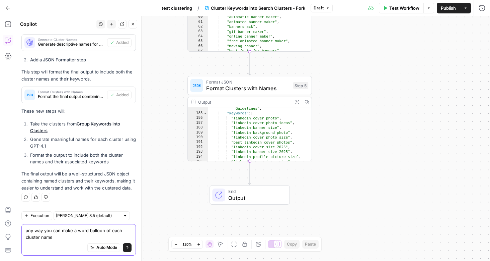
type textarea "any way you can make a word balloon of each cluster name?"
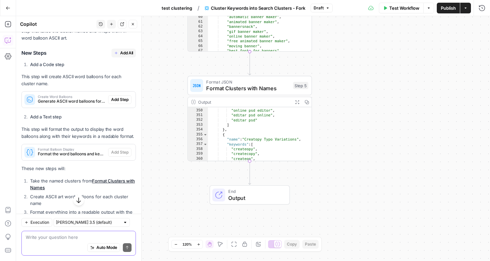
scroll to position [1462, 0]
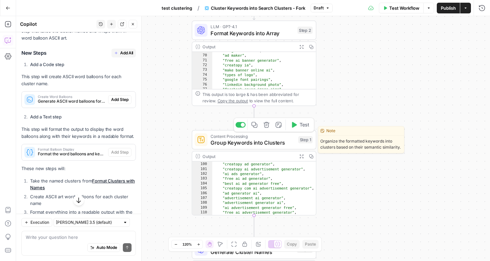
click at [263, 139] on span "Group Keywords into Clusters" at bounding box center [253, 142] width 84 height 8
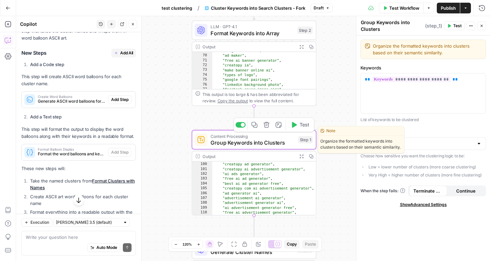
click at [281, 141] on span "Group Keywords into Clusters" at bounding box center [253, 142] width 84 height 8
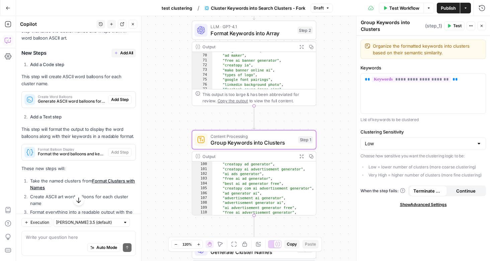
scroll to position [0, 0]
click at [408, 204] on span "Show Advanced Settings" at bounding box center [423, 204] width 47 height 6
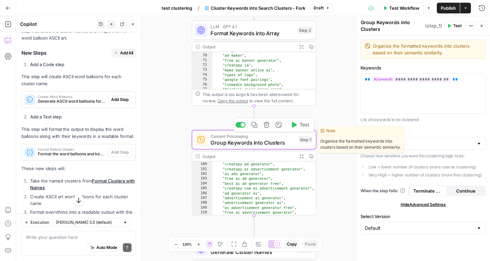
click at [260, 141] on span "Group Keywords into Clusters" at bounding box center [253, 142] width 84 height 8
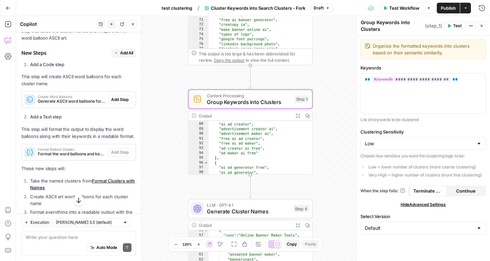
scroll to position [349, 0]
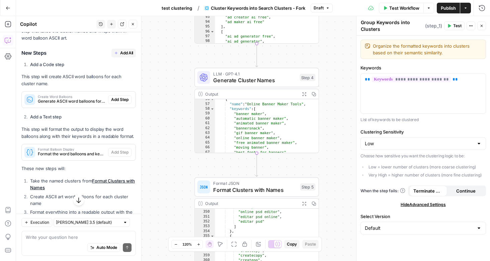
click at [159, 87] on div "Workflow Set Inputs Inputs LLM · GPT-4.1 Format Keywords into Array Step 2 Outp…" at bounding box center [253, 138] width 474 height 245
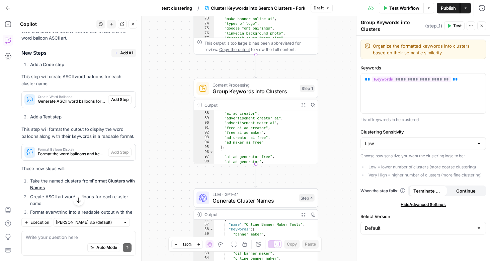
type textarea "**********"
click at [251, 121] on div ""ai ad creator free" , "ai ad creator" , "advertisement creator ai" , "advertis…" at bounding box center [266, 138] width 104 height 64
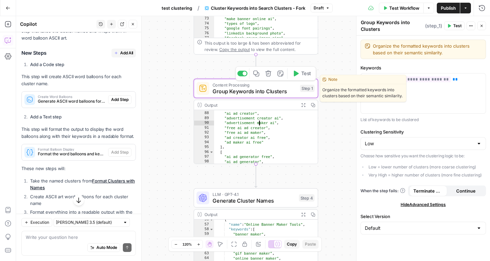
click at [257, 85] on span "Content Processing" at bounding box center [255, 84] width 84 height 6
click at [255, 94] on span "Group Keywords into Clusters" at bounding box center [255, 91] width 84 height 8
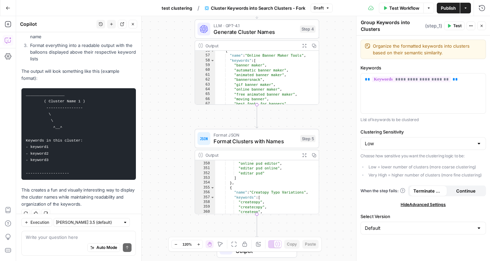
scroll to position [539, 0]
click at [41, 240] on div "Auto Mode Send" at bounding box center [79, 247] width 106 height 15
click at [484, 24] on button "Close" at bounding box center [482, 25] width 9 height 9
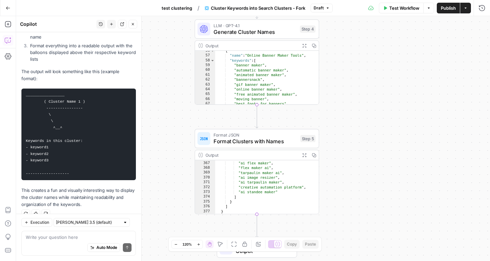
scroll to position [1539, 0]
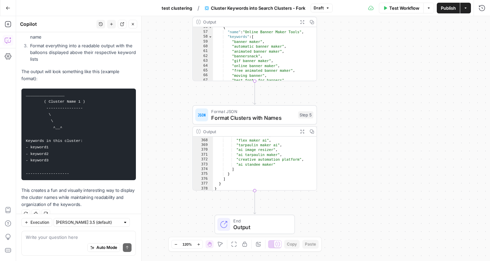
click at [267, 225] on span "Output" at bounding box center [260, 227] width 55 height 8
click at [419, 56] on span "Autodetect" at bounding box center [430, 54] width 102 height 7
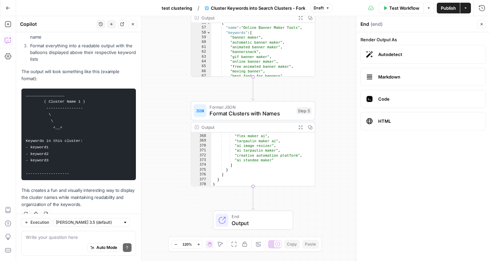
click at [241, 220] on span "Output" at bounding box center [259, 223] width 55 height 8
click at [449, 8] on span "Publish" at bounding box center [448, 8] width 15 height 7
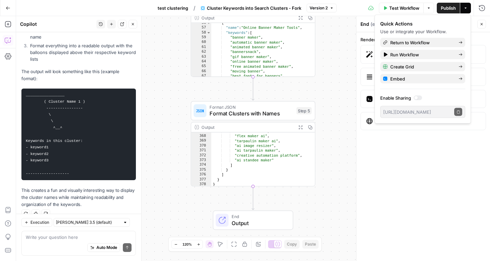
click at [7, 9] on icon "button" at bounding box center [8, 8] width 5 height 5
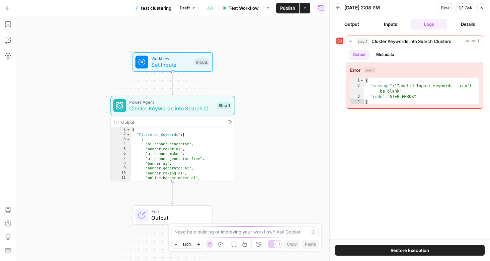
click at [250, 9] on span "Test Workflow" at bounding box center [244, 8] width 30 height 7
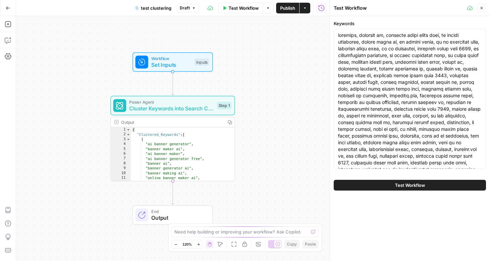
click at [400, 184] on span "Test Workflow" at bounding box center [410, 185] width 30 height 7
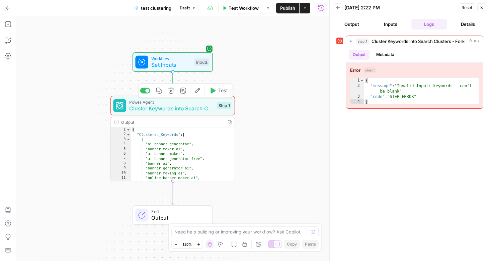
click at [173, 112] on span "Cluster Keywords into Search Clusters - Fork" at bounding box center [171, 108] width 84 height 8
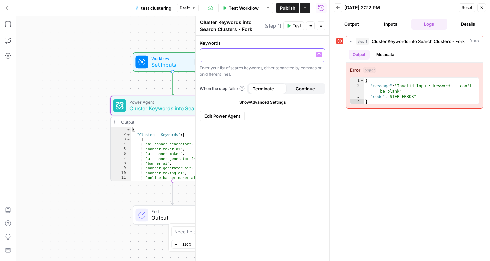
click at [267, 57] on p at bounding box center [262, 54] width 117 height 7
click at [322, 25] on icon "button" at bounding box center [321, 26] width 4 height 4
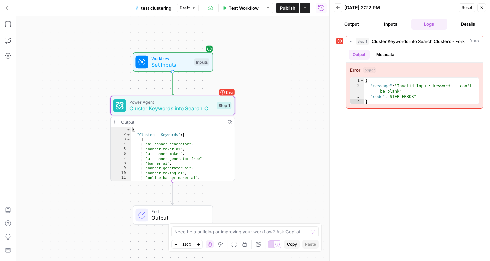
click at [339, 10] on button "Back" at bounding box center [338, 7] width 9 height 9
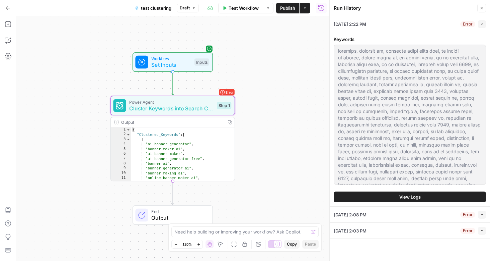
click at [482, 6] on button "Close" at bounding box center [482, 8] width 9 height 9
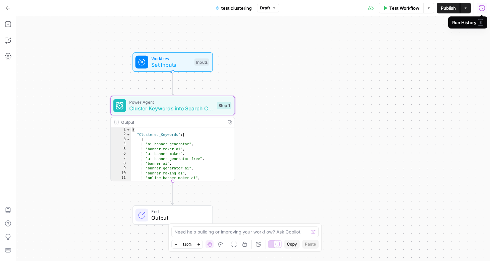
click at [177, 62] on span "Set Inputs" at bounding box center [171, 65] width 40 height 8
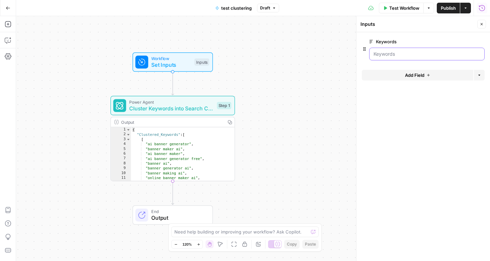
click at [378, 56] on input "Keywords" at bounding box center [427, 54] width 107 height 7
click at [203, 63] on div "Inputs" at bounding box center [202, 61] width 15 height 7
click at [398, 6] on span "Test Workflow" at bounding box center [405, 8] width 30 height 7
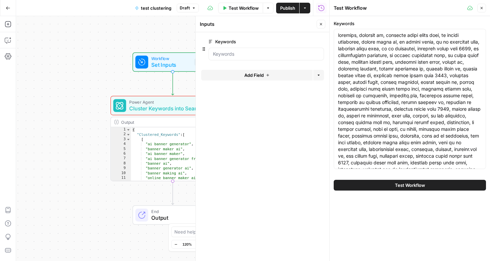
click at [483, 9] on icon "button" at bounding box center [482, 8] width 4 height 4
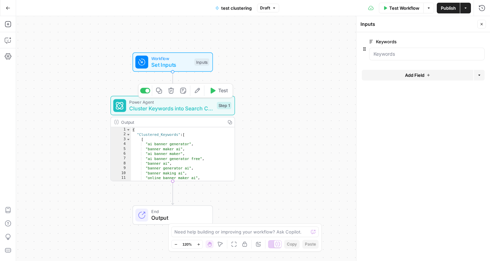
click at [198, 108] on span "Cluster Keywords into Search Clusters - Fork" at bounding box center [171, 108] width 84 height 8
type textarea "Cluster Keywords into Search Clusters - Fork"
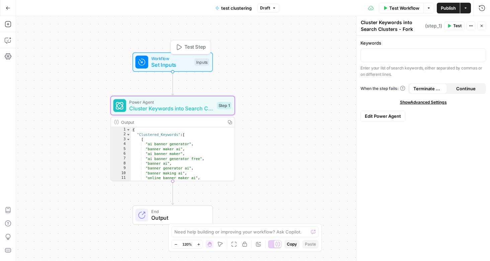
click at [191, 67] on span "Set Inputs" at bounding box center [171, 65] width 40 height 8
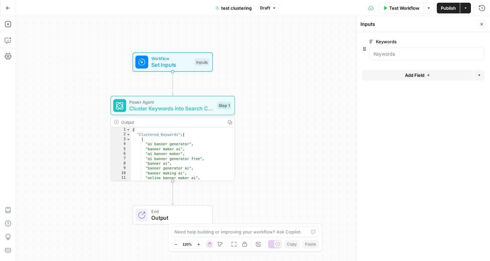
click at [271, 7] on button "Draft" at bounding box center [268, 8] width 22 height 9
click at [401, 9] on span "Test Workflow" at bounding box center [405, 8] width 30 height 7
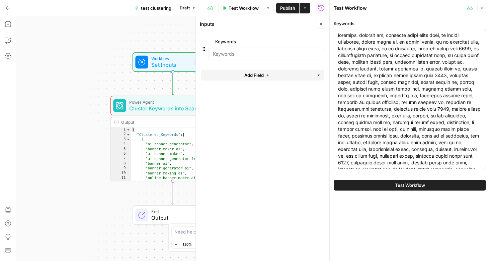
click at [397, 184] on span "Test Workflow" at bounding box center [410, 185] width 30 height 7
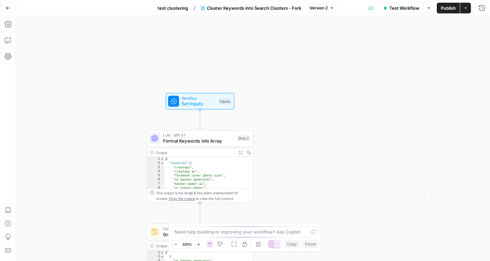
click at [201, 200] on div "This output is too large & has been abbreviated for review. Copy the output to …" at bounding box center [203, 195] width 94 height 11
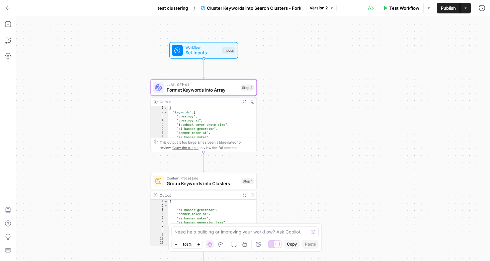
click at [323, 7] on span "Version 2" at bounding box center [319, 8] width 18 height 6
click at [408, 9] on span "Test Workflow" at bounding box center [405, 8] width 30 height 7
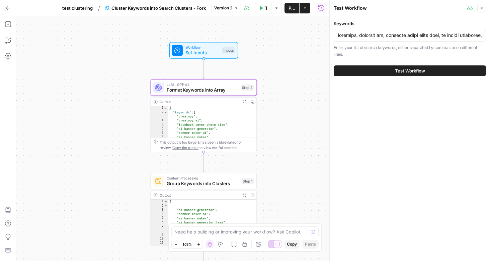
click at [393, 69] on button "Test Workflow" at bounding box center [410, 70] width 152 height 11
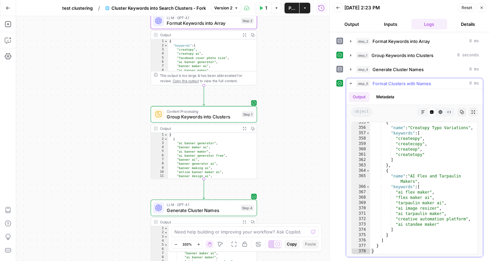
scroll to position [2077, 0]
click at [482, 5] on button "Close" at bounding box center [482, 7] width 9 height 9
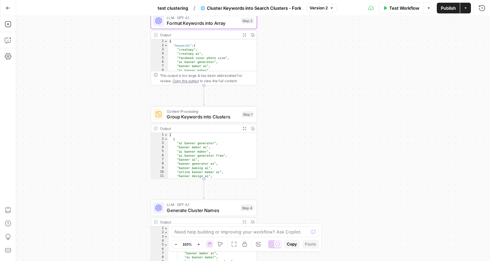
click at [7, 6] on icon "button" at bounding box center [8, 8] width 5 height 5
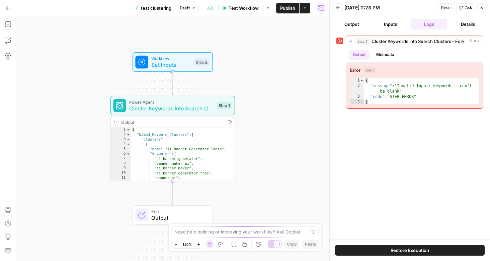
click at [7, 6] on icon "button" at bounding box center [8, 8] width 5 height 5
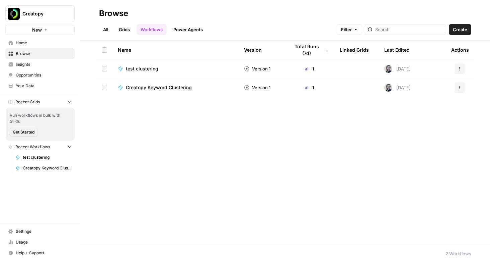
click at [223, 88] on div "Creatopy Keyword Clustering" at bounding box center [176, 87] width 116 height 7
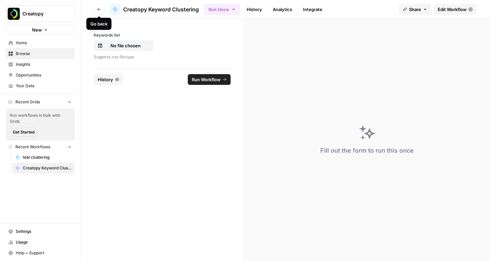
click at [98, 9] on icon "button" at bounding box center [99, 9] width 4 height 4
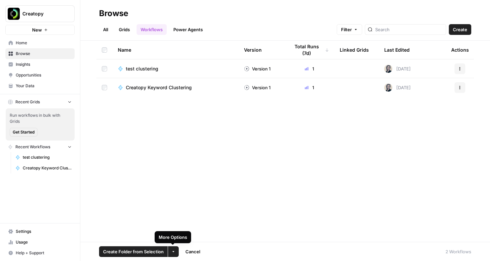
click at [174, 249] on span "button" at bounding box center [174, 251] width 4 height 4
click at [181, 234] on span "Delete" at bounding box center [189, 235] width 17 height 7
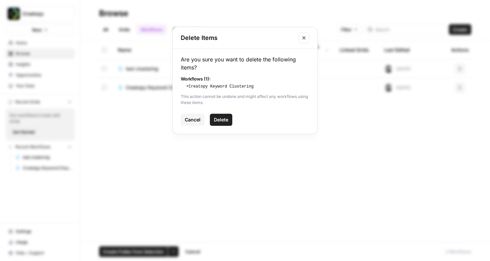
click at [219, 122] on span "Delete" at bounding box center [221, 119] width 14 height 7
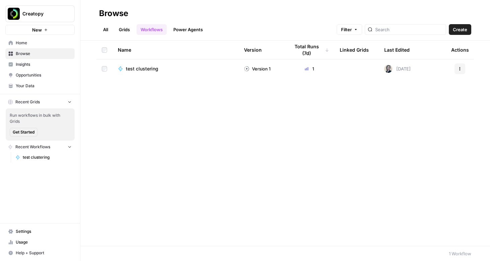
click at [134, 70] on span "test clustering" at bounding box center [142, 68] width 32 height 7
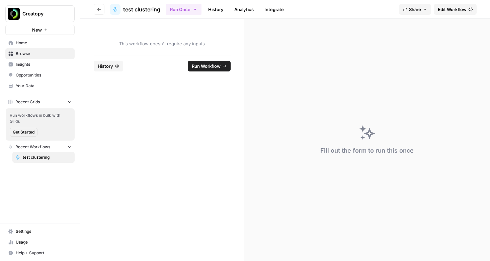
click at [98, 10] on icon "button" at bounding box center [99, 9] width 4 height 4
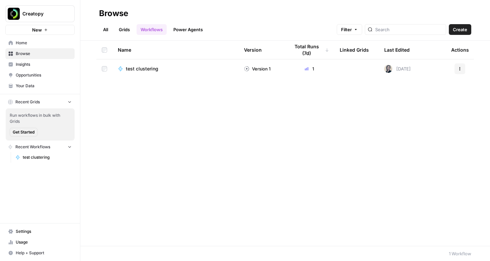
click at [153, 69] on span "test clustering" at bounding box center [142, 68] width 32 height 7
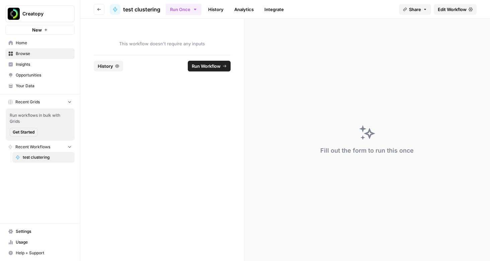
click at [98, 10] on icon "button" at bounding box center [98, 9] width 3 height 3
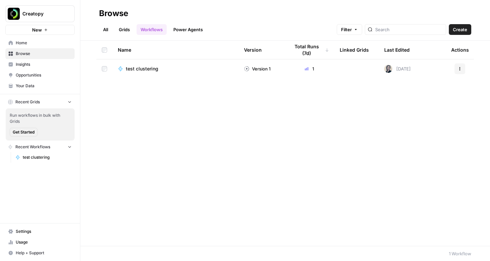
click at [461, 70] on icon "button" at bounding box center [460, 69] width 4 height 4
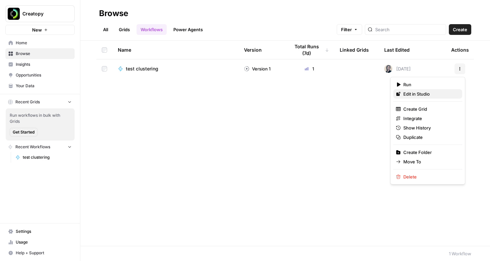
click at [419, 93] on span "Edit in Studio" at bounding box center [431, 93] width 54 height 7
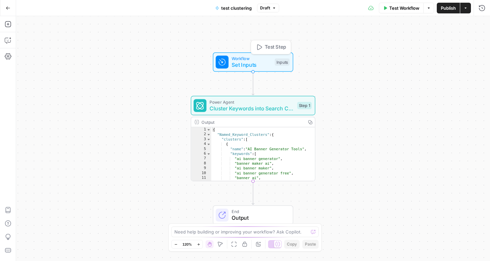
click at [262, 64] on span "Set Inputs" at bounding box center [252, 65] width 40 height 8
click at [461, 39] on span "edit field" at bounding box center [460, 41] width 15 height 5
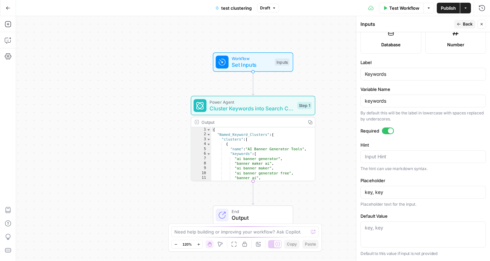
scroll to position [192, 0]
click at [463, 25] on span "Back" at bounding box center [468, 24] width 10 height 6
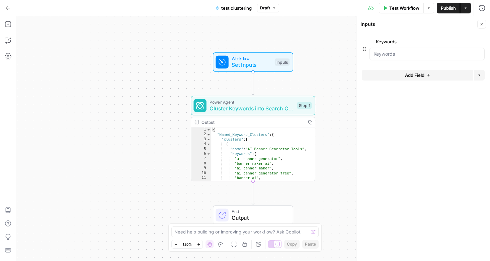
click at [238, 8] on span "test clustering" at bounding box center [236, 8] width 30 height 7
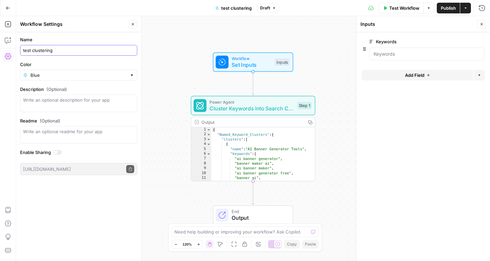
click at [55, 51] on input "test clustering" at bounding box center [78, 50] width 111 height 7
type input "Keywords Clustering Creatopy"
click at [4, 12] on button "Go Back" at bounding box center [8, 8] width 12 height 12
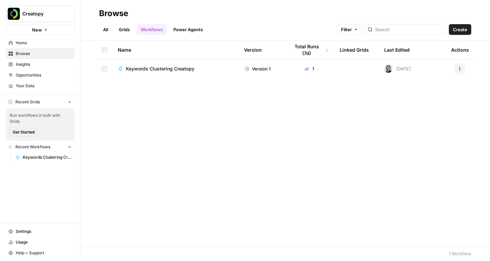
click at [159, 68] on span "Keywords Clustering Creatopy" at bounding box center [160, 68] width 69 height 7
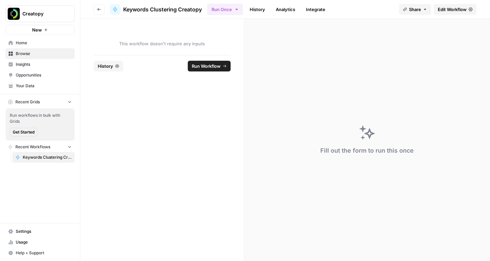
click at [207, 64] on span "Run Workflow" at bounding box center [206, 66] width 29 height 7
click at [97, 11] on icon "button" at bounding box center [99, 9] width 4 height 4
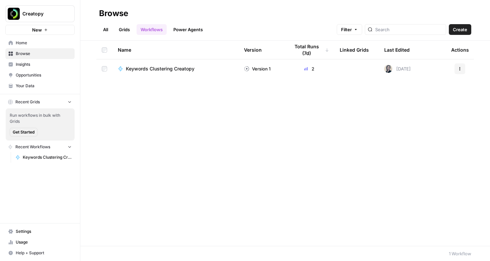
click at [126, 30] on link "Grids" at bounding box center [124, 29] width 19 height 11
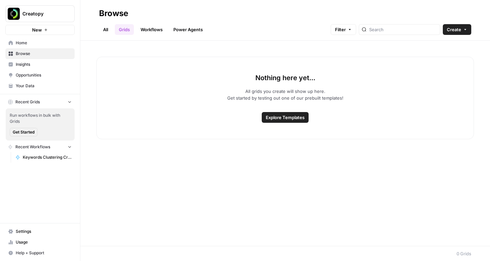
click at [151, 29] on link "Workflows" at bounding box center [152, 29] width 30 height 11
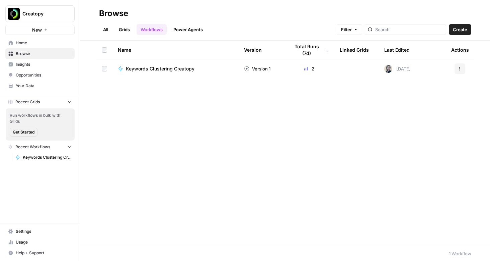
click at [460, 68] on icon "button" at bounding box center [460, 67] width 1 height 1
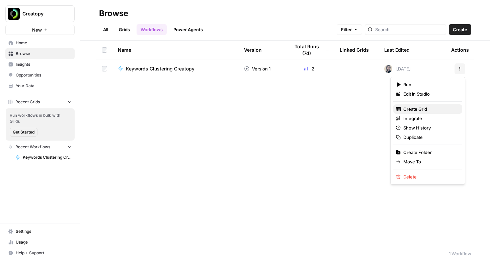
click at [421, 110] on span "Create Grid" at bounding box center [431, 109] width 54 height 7
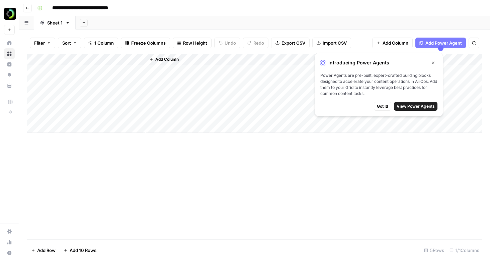
click at [381, 107] on span "Got it!" at bounding box center [382, 106] width 11 height 6
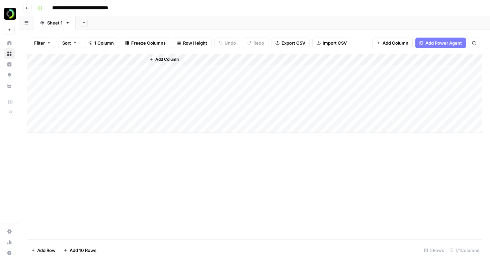
click at [124, 163] on div "Add Column" at bounding box center [254, 146] width 455 height 185
click at [160, 59] on span "Add Column" at bounding box center [166, 59] width 23 height 6
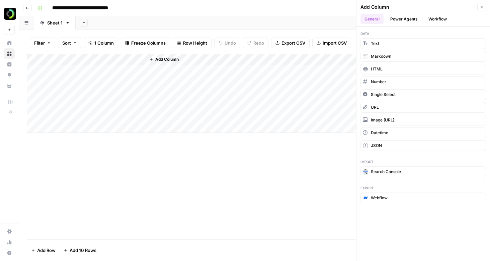
click at [102, 56] on div "Add Column" at bounding box center [254, 93] width 455 height 79
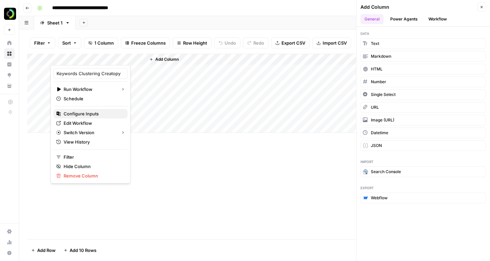
click at [89, 115] on span "Configure Inputs" at bounding box center [93, 113] width 59 height 7
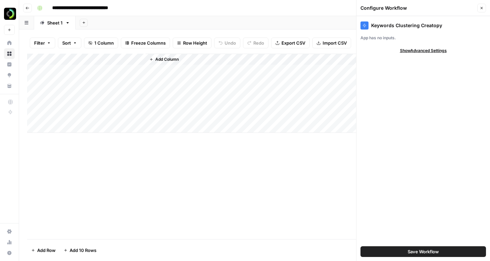
click at [204, 71] on div "Add Column" at bounding box center [314, 93] width 337 height 79
click at [159, 56] on span "Add Column" at bounding box center [166, 59] width 23 height 6
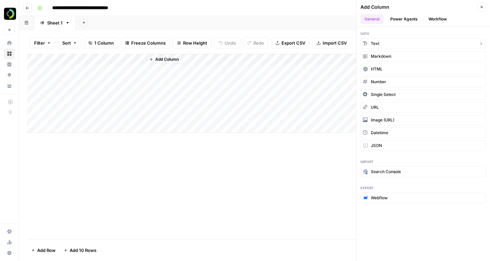
click at [381, 43] on button "Text" at bounding box center [424, 43] width 126 height 11
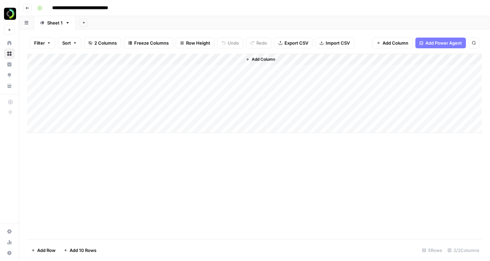
click at [175, 55] on div "Add Column" at bounding box center [254, 93] width 455 height 79
click at [120, 153] on div "Add Column" at bounding box center [254, 146] width 455 height 185
click at [186, 55] on div "Add Column" at bounding box center [254, 93] width 455 height 79
click at [271, 164] on div "Add Column" at bounding box center [254, 146] width 455 height 185
click at [139, 55] on div "Add Column" at bounding box center [254, 93] width 455 height 79
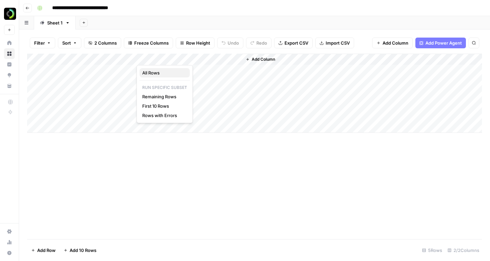
click at [149, 72] on span "All Rows" at bounding box center [163, 72] width 42 height 7
click at [66, 23] on icon "button" at bounding box center [67, 22] width 5 height 5
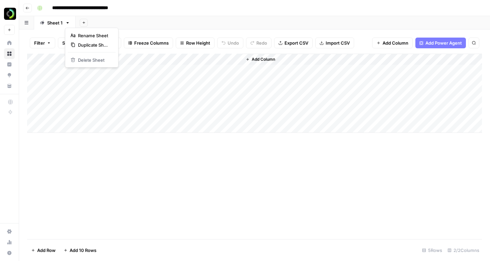
click at [123, 158] on div "Add Column" at bounding box center [254, 146] width 455 height 185
click at [66, 56] on div "Add Column" at bounding box center [254, 93] width 455 height 79
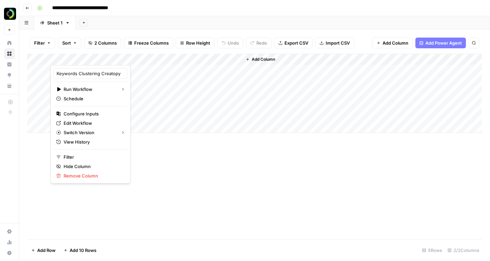
click at [43, 148] on div "Add Column" at bounding box center [254, 146] width 455 height 185
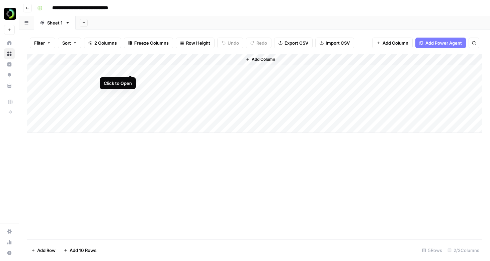
click at [130, 68] on div "Add Column" at bounding box center [254, 93] width 455 height 79
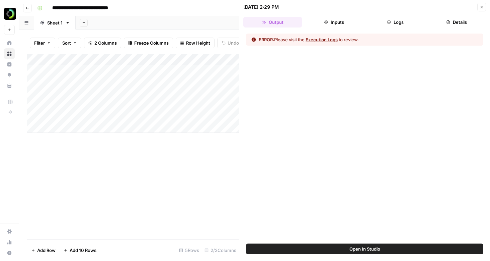
click at [482, 8] on icon "button" at bounding box center [482, 7] width 4 height 4
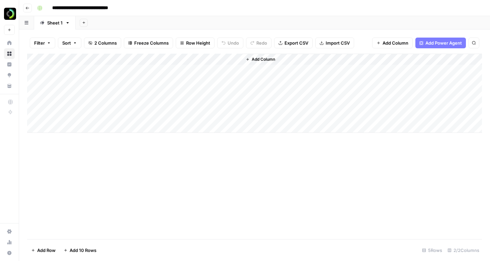
drag, startPoint x: 92, startPoint y: 58, endPoint x: 103, endPoint y: 68, distance: 14.9
click at [103, 68] on div "Add Column" at bounding box center [254, 93] width 455 height 79
click at [87, 158] on div "Add Column" at bounding box center [254, 146] width 455 height 185
click at [67, 24] on icon "button" at bounding box center [67, 22] width 5 height 5
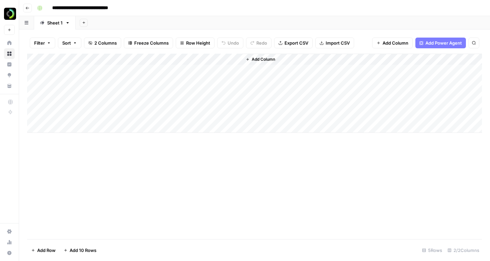
click at [25, 9] on button "Go back" at bounding box center [27, 8] width 9 height 9
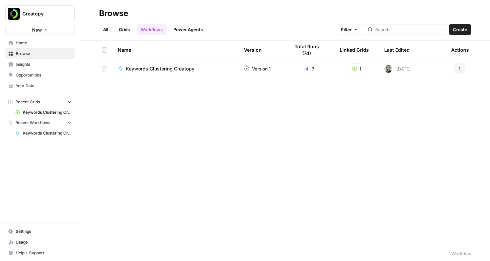
click at [237, 67] on td "Keywords Clustering Creatopy" at bounding box center [176, 68] width 126 height 19
click at [178, 69] on span "Keywords Clustering Creatopy" at bounding box center [160, 68] width 69 height 7
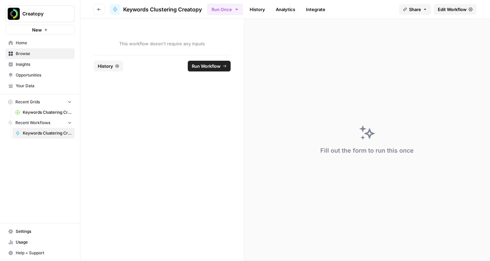
click at [100, 9] on icon "button" at bounding box center [99, 9] width 4 height 4
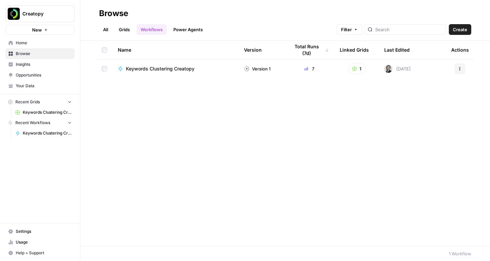
click at [193, 28] on link "Power Agents" at bounding box center [189, 29] width 38 height 11
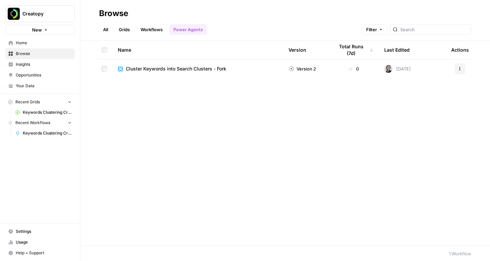
click at [150, 29] on link "Workflows" at bounding box center [152, 29] width 30 height 11
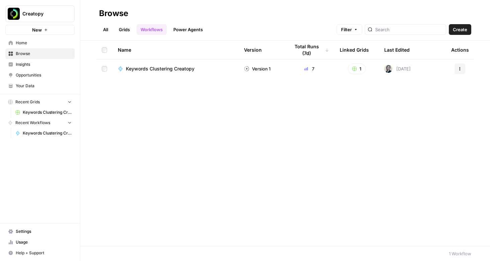
click at [194, 29] on link "Power Agents" at bounding box center [189, 29] width 38 height 11
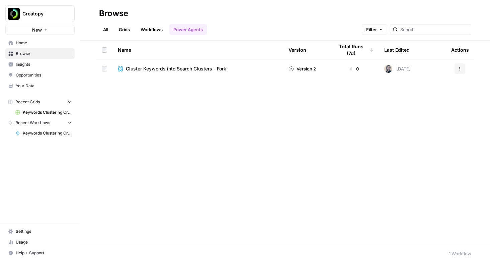
click at [170, 72] on td "Cluster Keywords into Search Clusters - Fork" at bounding box center [198, 68] width 171 height 19
click at [163, 69] on span "Cluster Keywords into Search Clusters - Fork" at bounding box center [176, 68] width 101 height 7
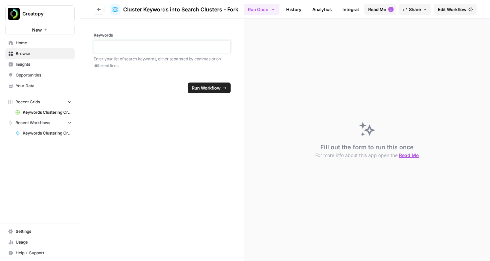
click at [141, 47] on p at bounding box center [162, 46] width 128 height 7
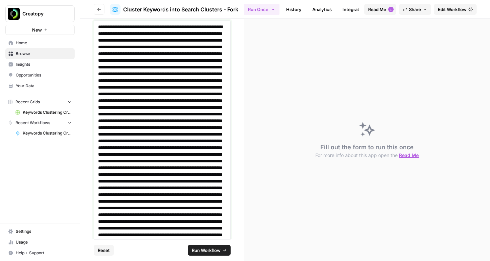
scroll to position [19, 0]
click at [206, 249] on span "Run Workflow" at bounding box center [206, 250] width 29 height 7
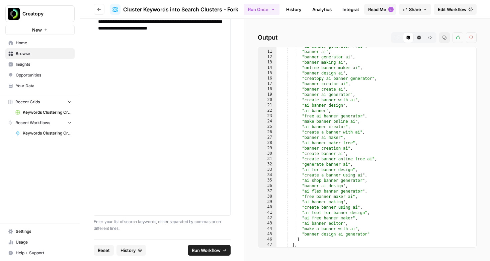
scroll to position [0, 0]
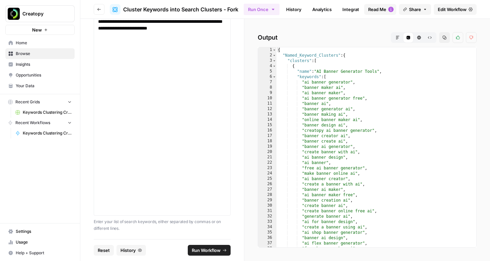
click at [398, 39] on icon "button" at bounding box center [398, 38] width 4 height 4
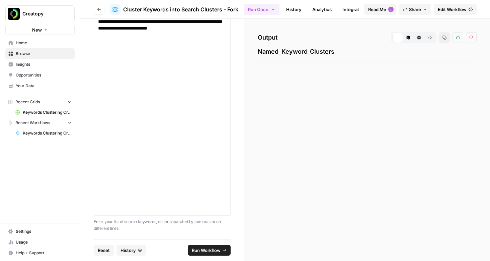
click at [408, 38] on icon "button" at bounding box center [409, 38] width 4 height 4
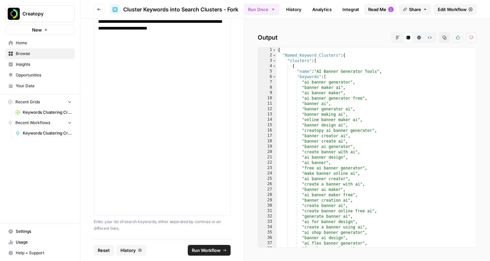
click at [420, 38] on icon "button" at bounding box center [420, 38] width 4 height 4
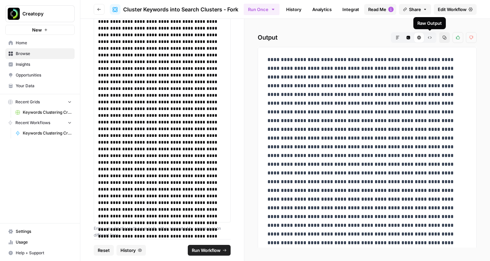
click at [429, 38] on icon "button" at bounding box center [430, 38] width 4 height 4
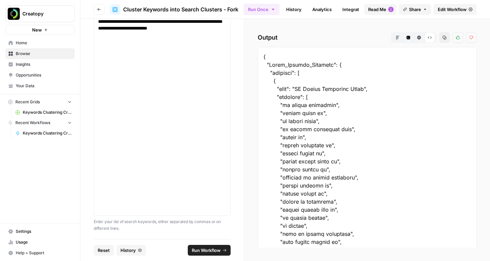
click at [398, 40] on button "Markdown" at bounding box center [398, 37] width 11 height 11
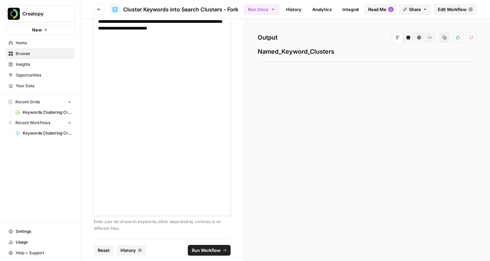
click at [411, 37] on button "Code Editor" at bounding box center [408, 37] width 11 height 11
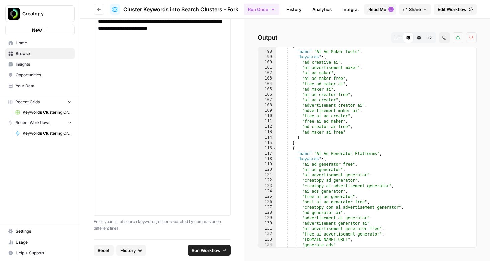
scroll to position [474, 0]
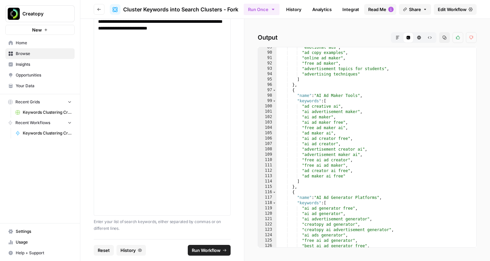
click at [101, 12] on button "Go back" at bounding box center [99, 9] width 11 height 11
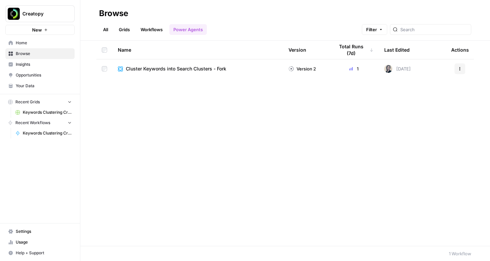
click at [122, 30] on link "Grids" at bounding box center [124, 29] width 19 height 11
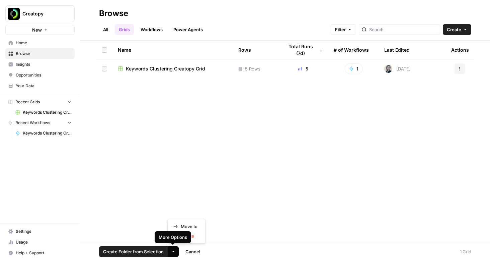
click at [173, 252] on icon "button" at bounding box center [174, 251] width 2 height 1
click at [185, 235] on span "Delete" at bounding box center [189, 235] width 17 height 7
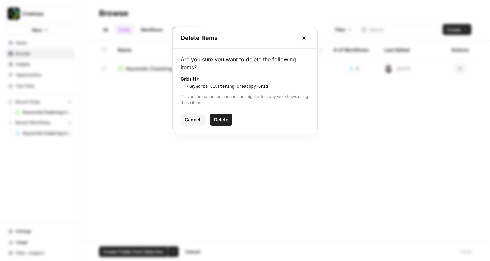
click at [220, 117] on span "Delete" at bounding box center [221, 119] width 14 height 7
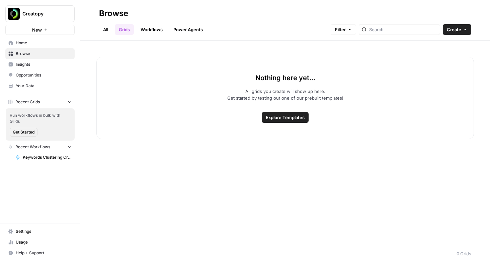
click at [148, 29] on link "Workflows" at bounding box center [152, 29] width 30 height 11
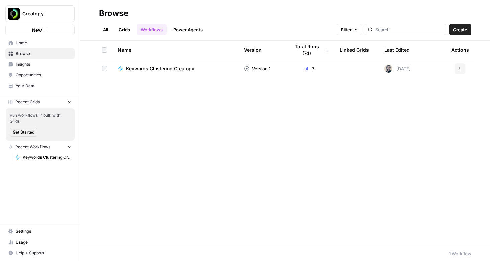
click at [183, 30] on link "Power Agents" at bounding box center [189, 29] width 38 height 11
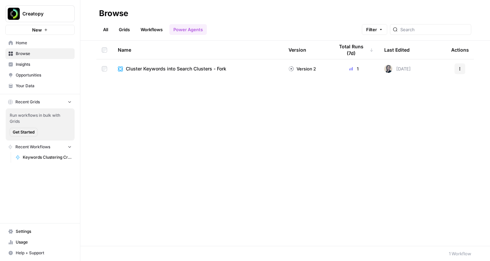
click at [152, 28] on link "Workflows" at bounding box center [152, 29] width 30 height 11
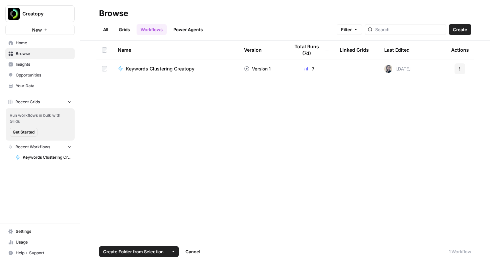
click at [176, 253] on button "More Options" at bounding box center [173, 251] width 11 height 11
click at [184, 235] on span "Delete" at bounding box center [189, 235] width 17 height 7
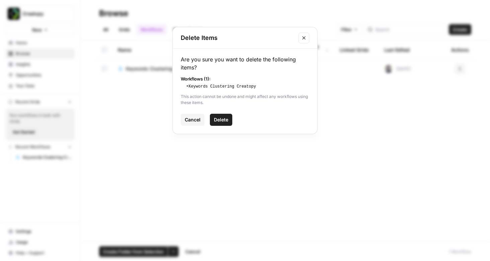
click at [225, 119] on span "Delete" at bounding box center [221, 119] width 14 height 7
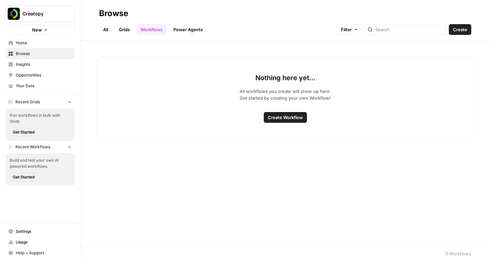
click at [181, 28] on link "Power Agents" at bounding box center [189, 29] width 38 height 11
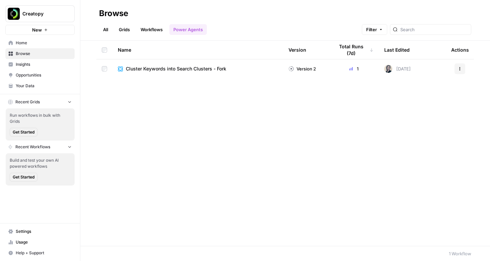
click at [106, 30] on link "All" at bounding box center [105, 29] width 13 height 11
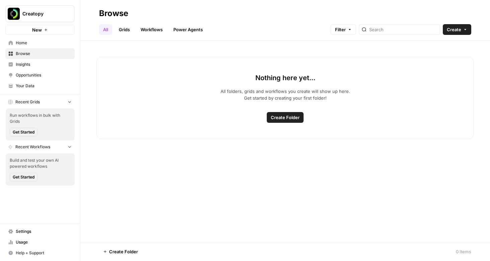
click at [26, 66] on span "Insights" at bounding box center [44, 64] width 56 height 6
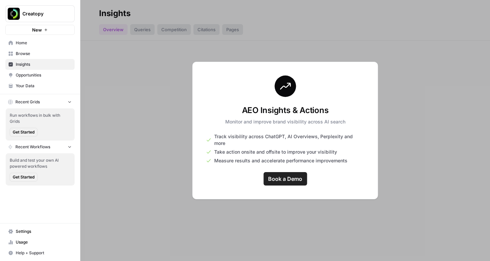
click at [27, 75] on span "Opportunities" at bounding box center [44, 75] width 56 height 6
click at [27, 86] on span "Your Data" at bounding box center [44, 86] width 56 height 6
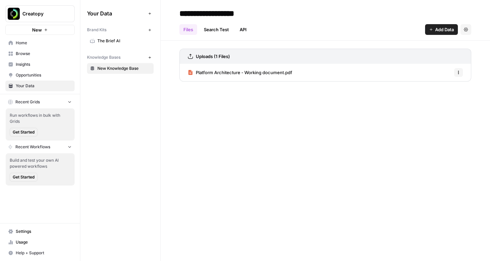
click at [21, 46] on link "Home" at bounding box center [39, 43] width 69 height 11
